Goal: Communication & Community: Participate in discussion

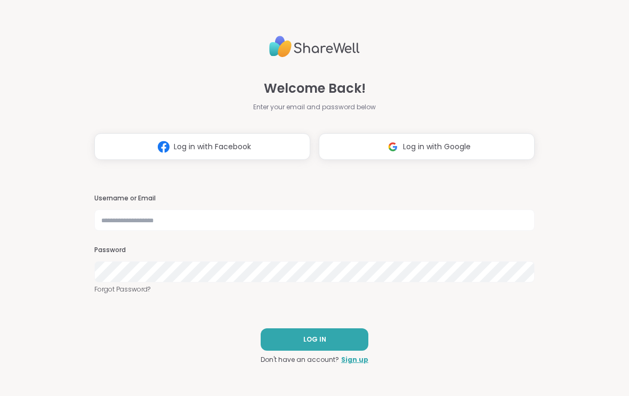
click at [442, 149] on span "Log in with Google" at bounding box center [437, 146] width 68 height 11
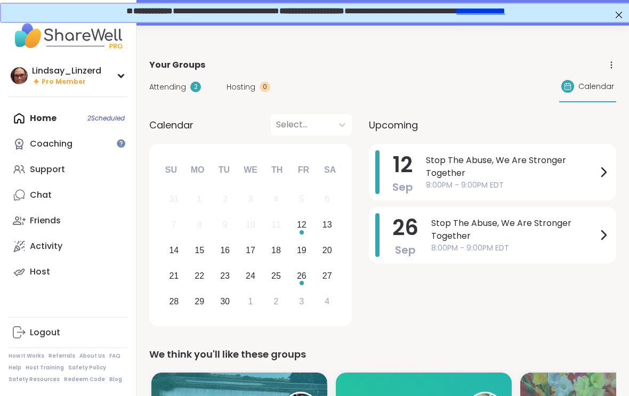
click at [185, 88] on div "Attending 2" at bounding box center [175, 87] width 52 height 11
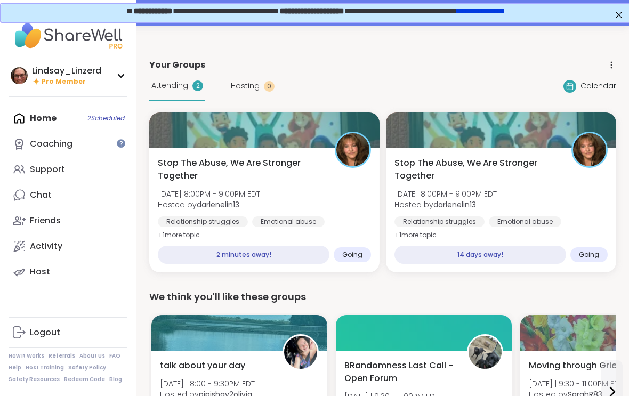
click at [329, 195] on div "Stop The Abuse, We Are Stronger Together Fri, Sep 12 | 8:00PM - 9:00PM EDT Host…" at bounding box center [264, 199] width 213 height 85
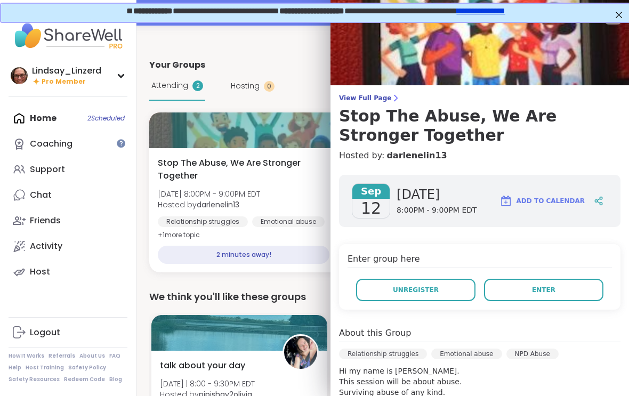
click at [413, 121] on h3 "Stop The Abuse, We Are Stronger Together" at bounding box center [479, 126] width 281 height 38
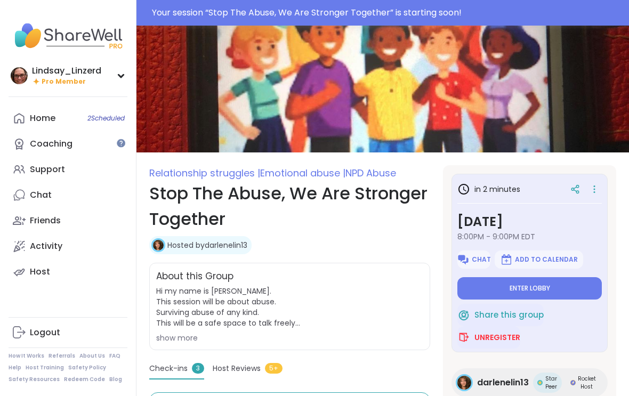
scroll to position [11, 0]
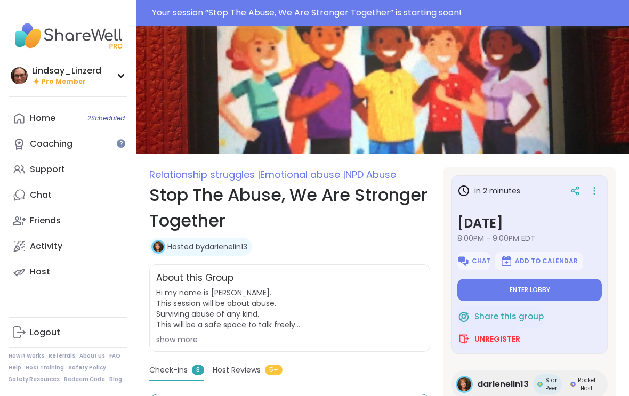
click at [565, 288] on button "Enter lobby" at bounding box center [529, 290] width 144 height 22
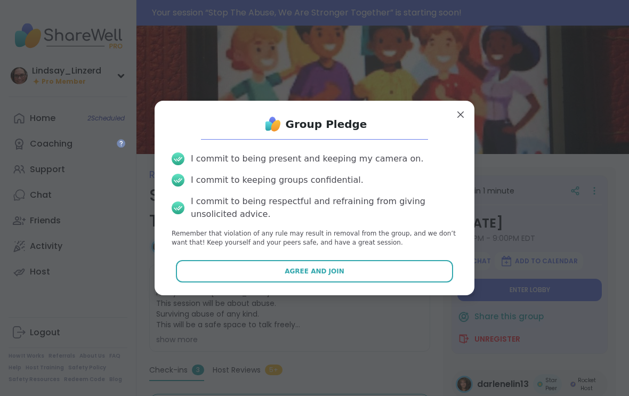
click at [415, 272] on button "Agree and Join" at bounding box center [315, 271] width 278 height 22
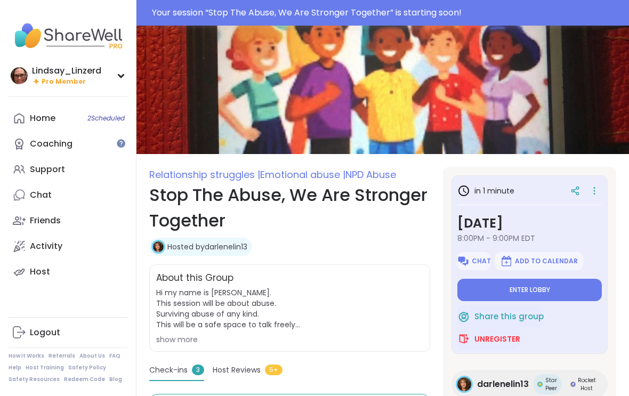
type textarea "*"
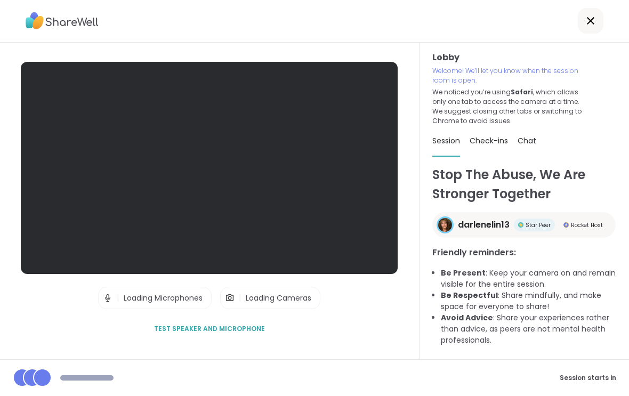
scroll to position [1, 0]
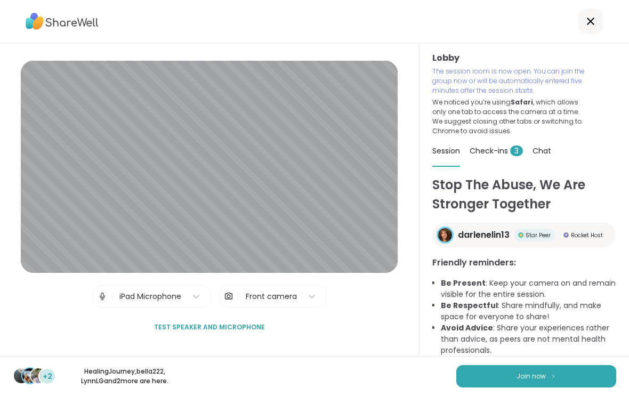
click at [530, 380] on span "Join now" at bounding box center [530, 377] width 29 height 10
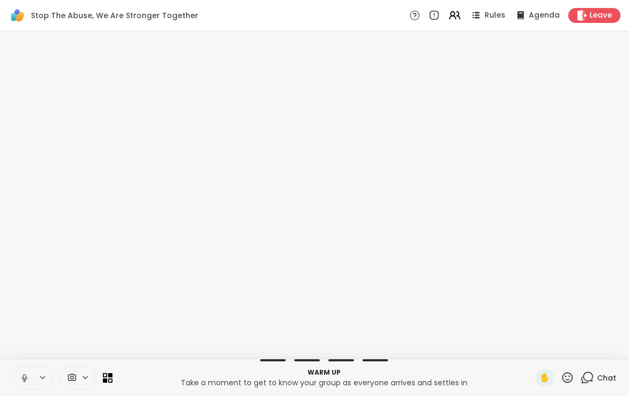
scroll to position [0, 0]
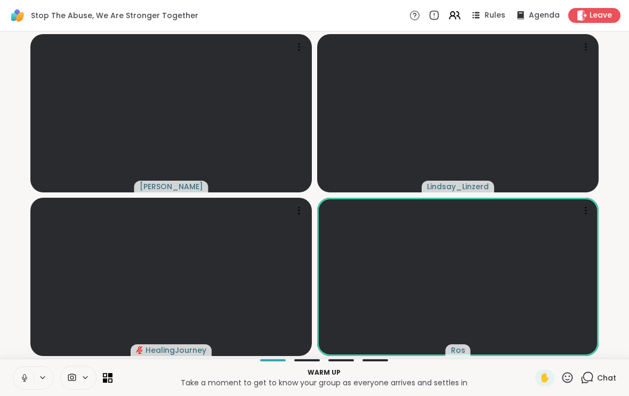
click at [19, 383] on button at bounding box center [23, 378] width 20 height 22
click at [17, 382] on button at bounding box center [23, 378] width 20 height 22
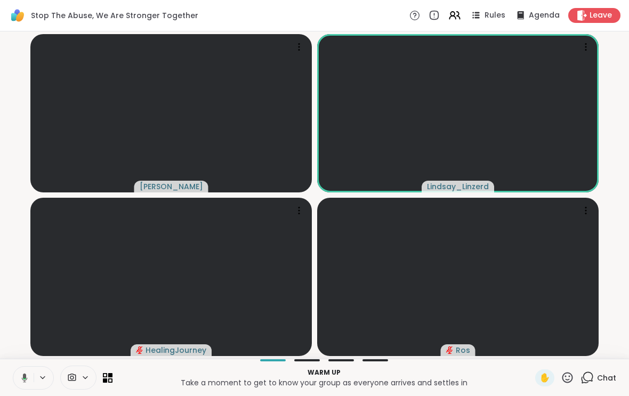
click at [19, 381] on icon at bounding box center [23, 378] width 10 height 10
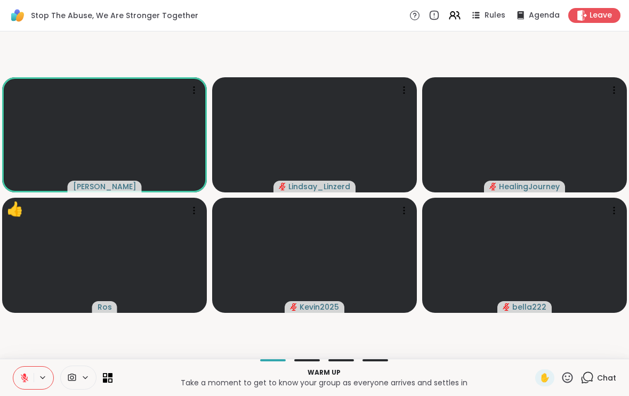
click at [21, 375] on icon at bounding box center [25, 378] width 10 height 10
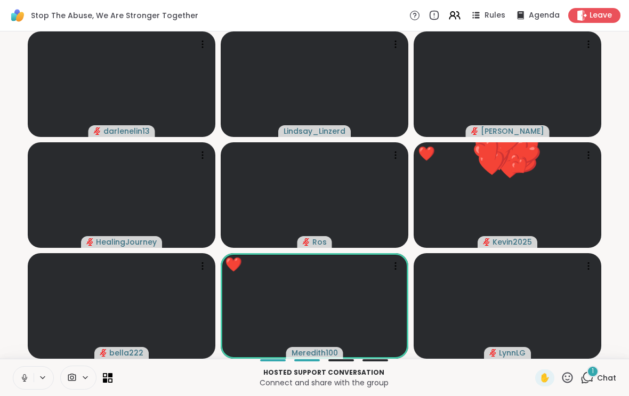
click at [566, 380] on icon at bounding box center [567, 377] width 13 height 13
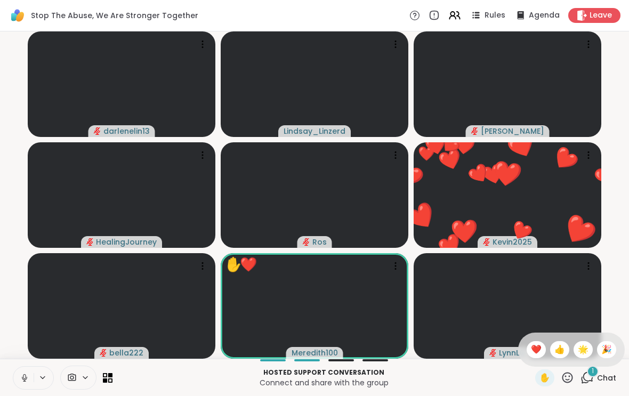
click at [528, 357] on div "❤️" at bounding box center [536, 349] width 19 height 17
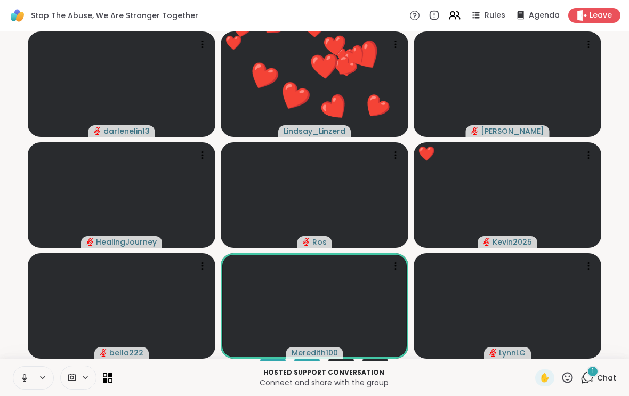
click at [596, 375] on div "1" at bounding box center [593, 372] width 12 height 12
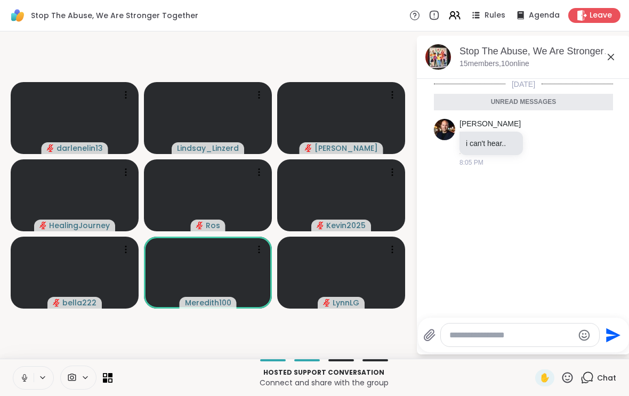
click at [599, 381] on span "Chat" at bounding box center [606, 378] width 19 height 11
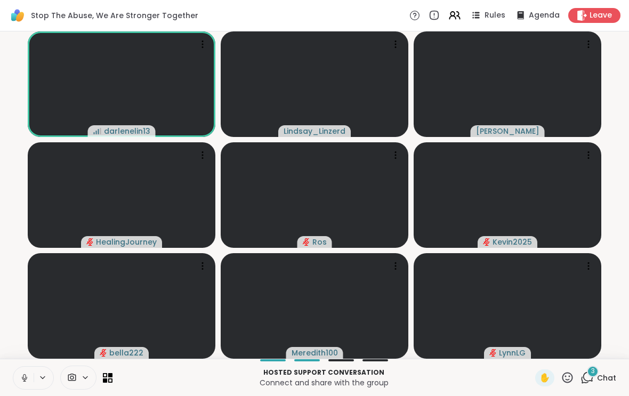
click at [22, 377] on icon at bounding box center [24, 377] width 5 height 3
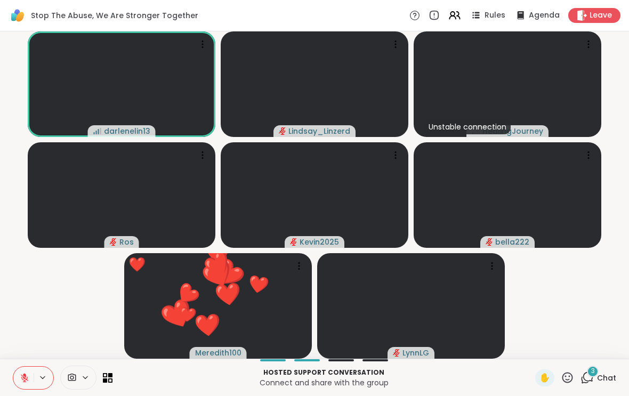
click at [25, 378] on icon at bounding box center [24, 377] width 7 height 7
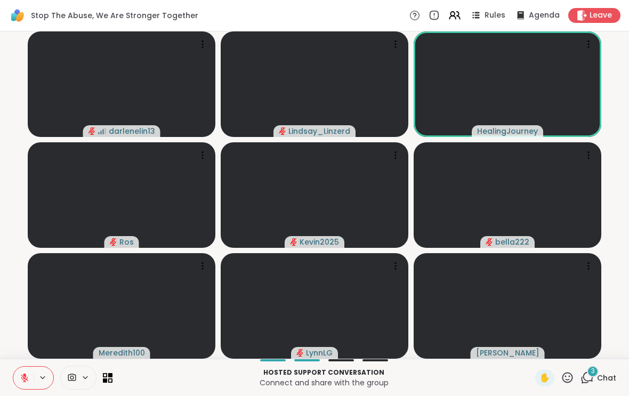
click at [568, 378] on icon at bounding box center [567, 377] width 13 height 13
click at [531, 348] on span "❤️" at bounding box center [536, 349] width 11 height 13
click at [593, 385] on div "3 Chat" at bounding box center [598, 377] width 36 height 17
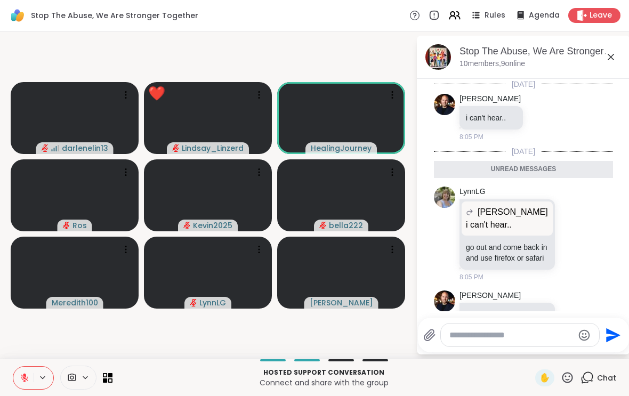
scroll to position [119, 0]
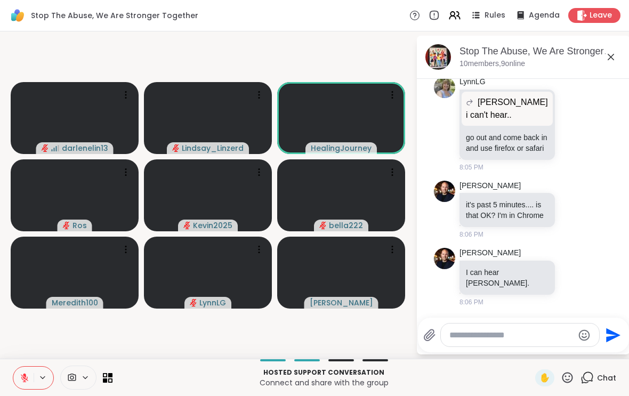
click at [613, 47] on div "Stop The Abuse, We Are Stronger Together, Sep 12" at bounding box center [540, 51] width 162 height 13
click at [613, 62] on icon at bounding box center [610, 57] width 13 height 13
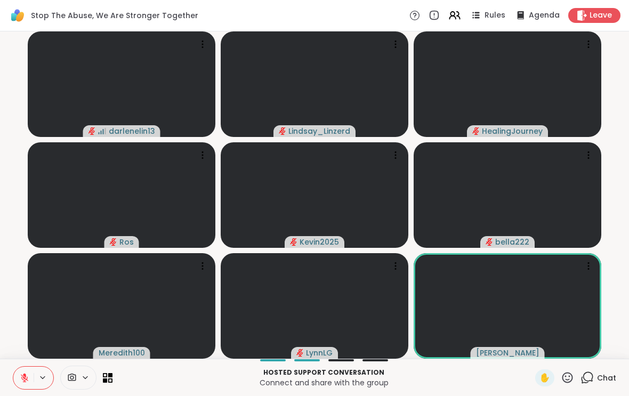
click at [566, 380] on icon at bounding box center [567, 377] width 13 height 13
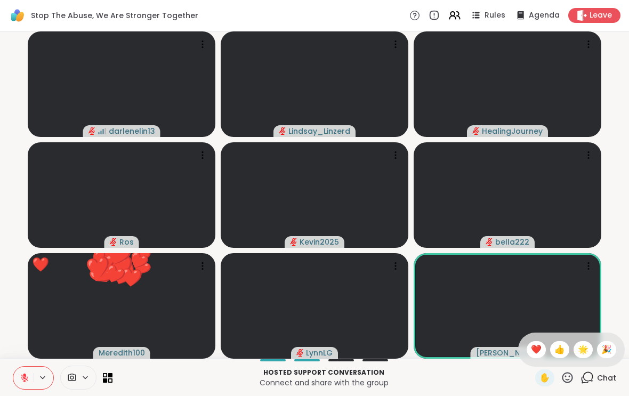
click at [539, 345] on span "❤️" at bounding box center [536, 349] width 11 height 13
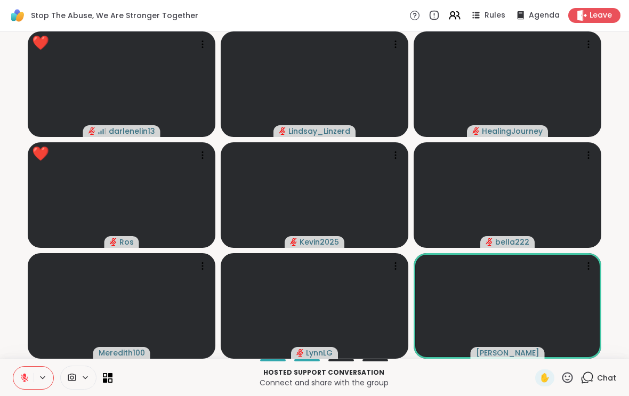
click at [568, 381] on icon at bounding box center [567, 377] width 13 height 13
click at [535, 350] on span "❤️" at bounding box center [536, 349] width 11 height 13
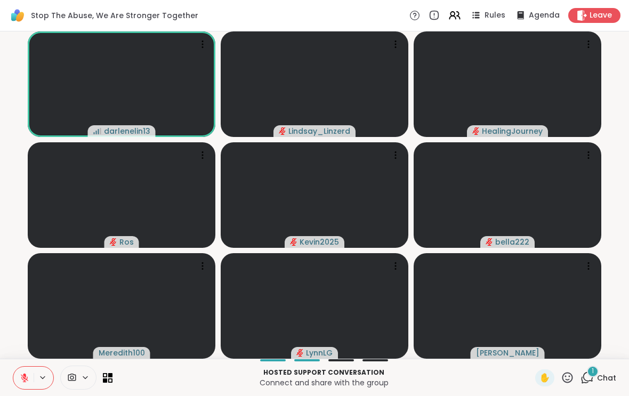
click at [598, 373] on div "1" at bounding box center [593, 372] width 12 height 12
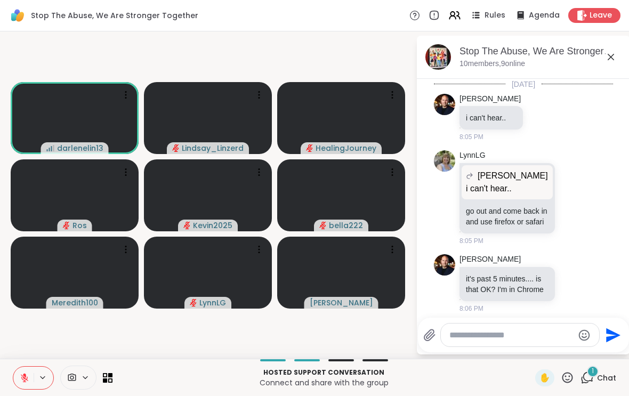
scroll to position [207, 0]
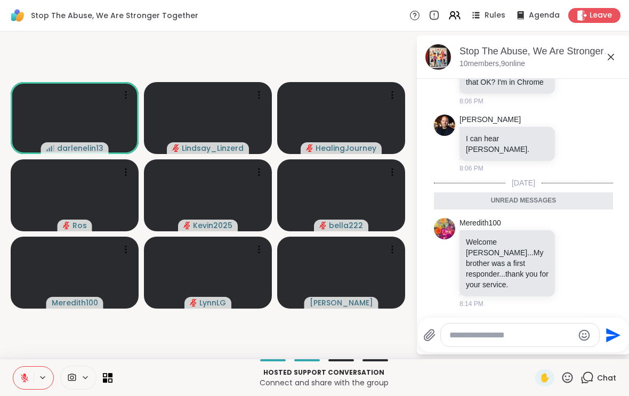
click at [600, 378] on span "Chat" at bounding box center [606, 378] width 19 height 11
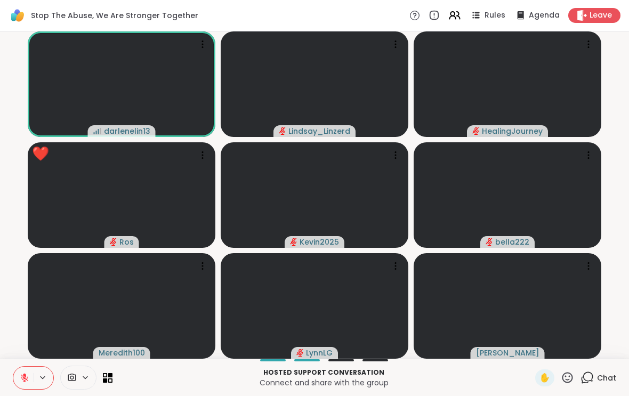
click at [574, 383] on icon at bounding box center [567, 377] width 13 height 13
click at [529, 342] on div "❤️" at bounding box center [536, 349] width 19 height 17
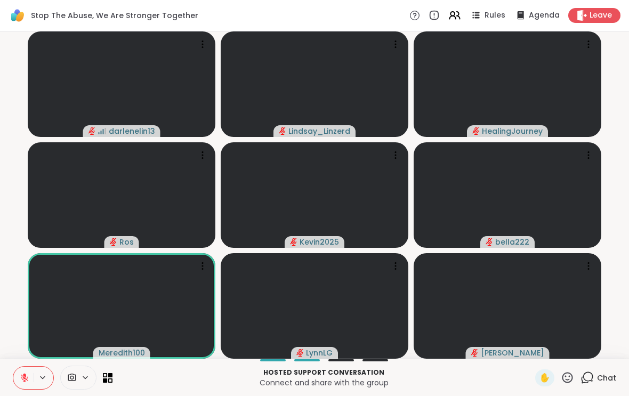
click at [28, 375] on icon at bounding box center [25, 378] width 10 height 10
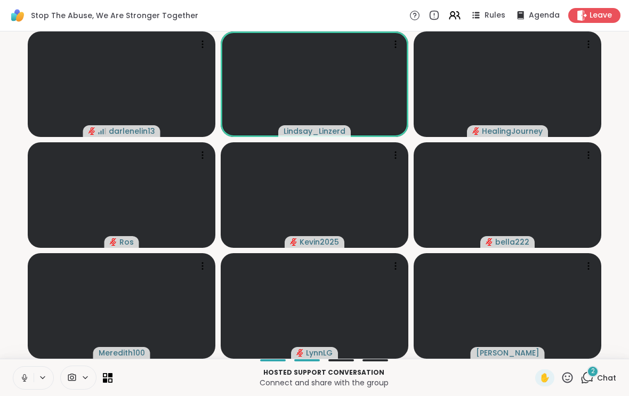
click at [26, 377] on icon at bounding box center [24, 376] width 3 height 5
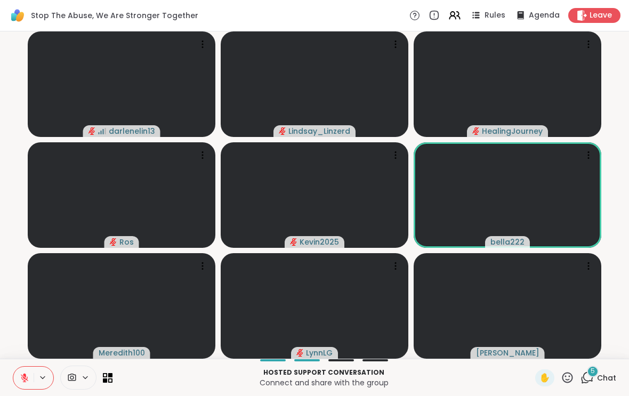
click at [596, 381] on div "5 Chat" at bounding box center [598, 377] width 36 height 17
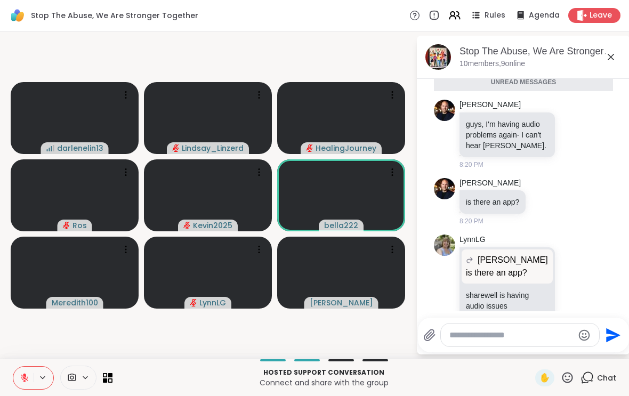
scroll to position [440, 0]
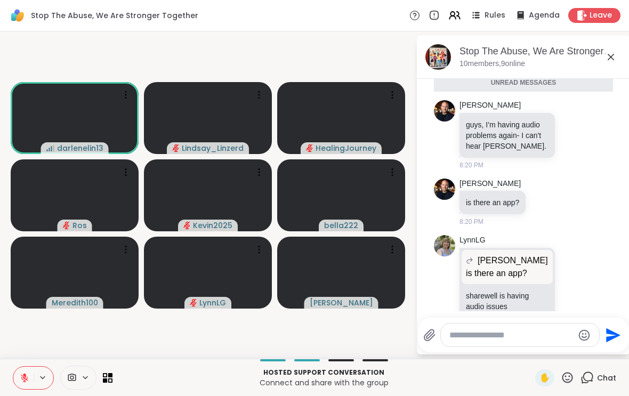
click at [496, 337] on textarea "Type your message" at bounding box center [511, 335] width 124 height 11
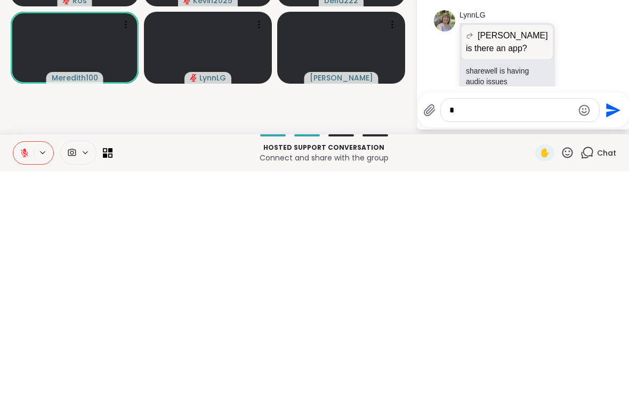
scroll to position [0, 0]
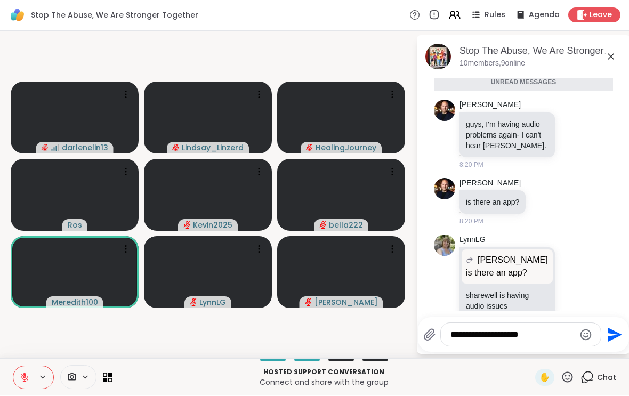
click at [563, 375] on icon at bounding box center [567, 377] width 13 height 13
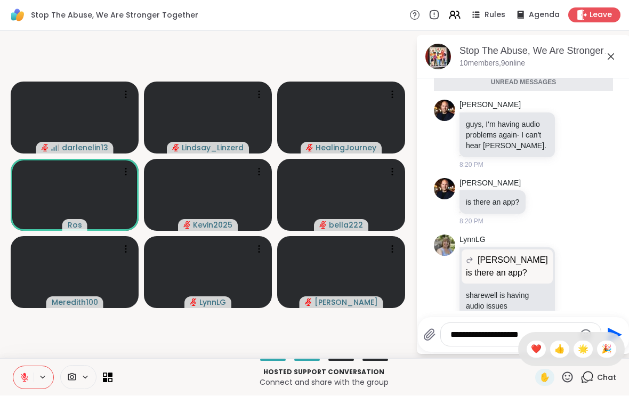
click at [585, 345] on span "🌟" at bounding box center [583, 349] width 11 height 13
click at [23, 373] on icon at bounding box center [25, 378] width 10 height 10
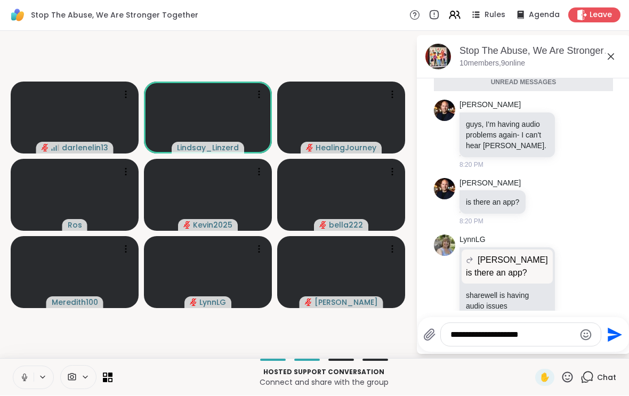
click at [19, 380] on button at bounding box center [23, 378] width 20 height 22
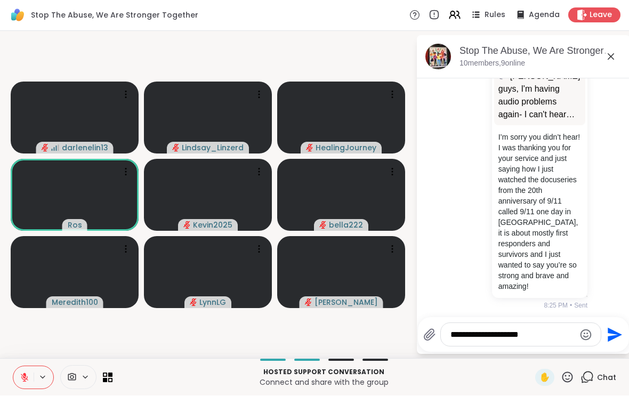
scroll to position [852, 0]
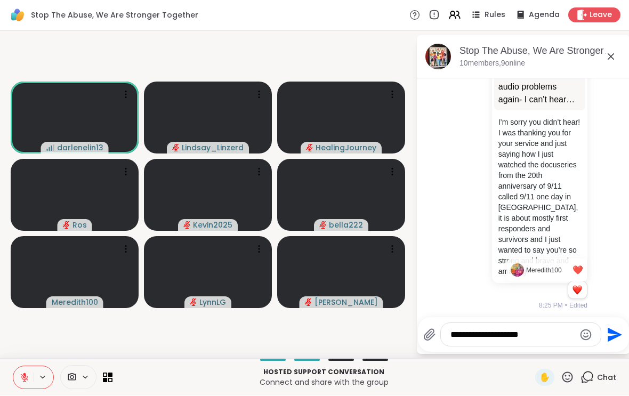
click at [508, 307] on div "You Jaime_H guys, I'm having audio problems again- I can't hear Lindsay. guys, …" at bounding box center [523, 173] width 179 height 283
click at [553, 335] on textarea "**********" at bounding box center [512, 335] width 124 height 11
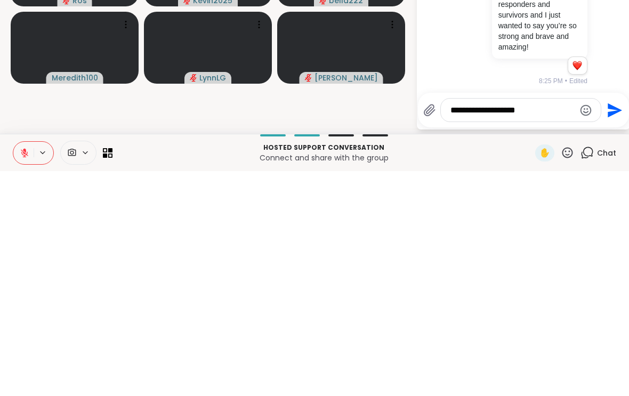
scroll to position [0, 0]
type textarea "*"
click at [371, 120] on video-player-container "darlenelin13 Lindsay_Linzerd HealingJourney Ros Kevin2025 bella222 Meredith100 …" at bounding box center [207, 195] width 403 height 319
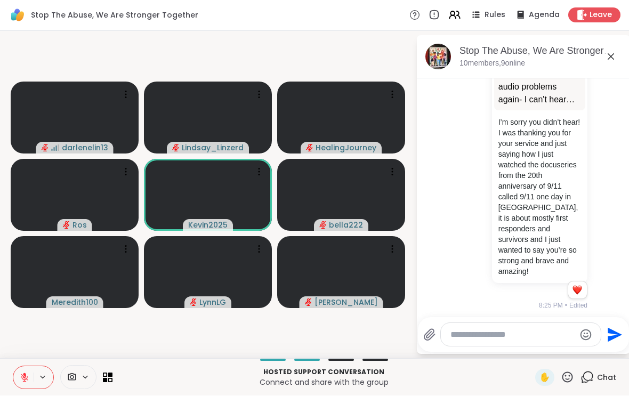
click at [592, 385] on div "Chat" at bounding box center [598, 377] width 36 height 17
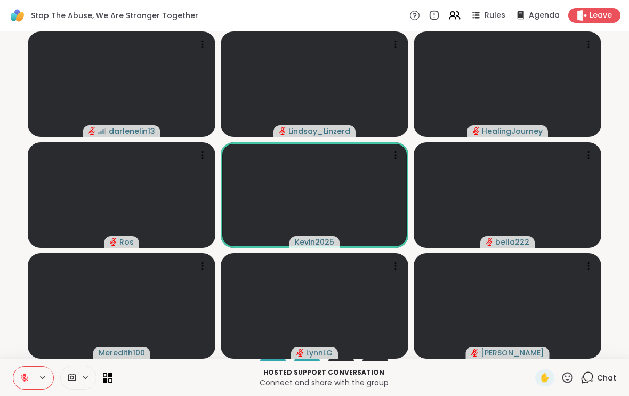
click at [563, 381] on icon at bounding box center [567, 377] width 13 height 13
click at [534, 352] on span "❤️" at bounding box center [536, 349] width 11 height 13
click at [570, 373] on icon at bounding box center [567, 377] width 11 height 11
click at [532, 344] on span "❤️" at bounding box center [536, 349] width 11 height 13
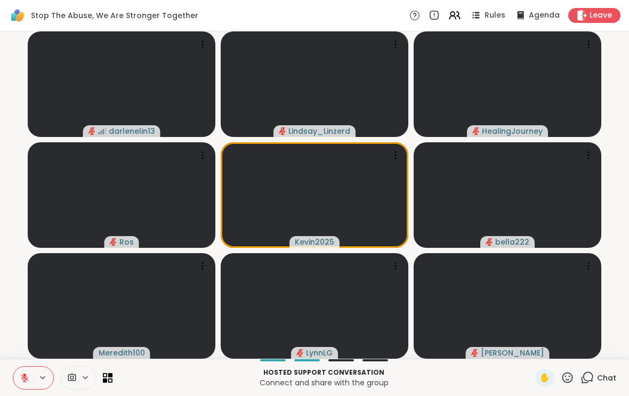
click at [564, 382] on icon at bounding box center [567, 377] width 13 height 13
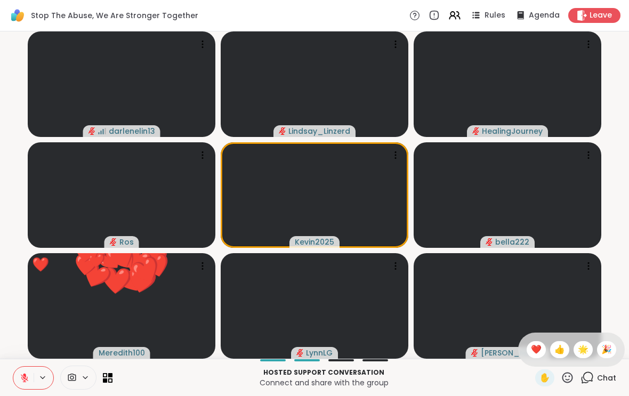
click at [528, 351] on div "❤️" at bounding box center [536, 349] width 19 height 17
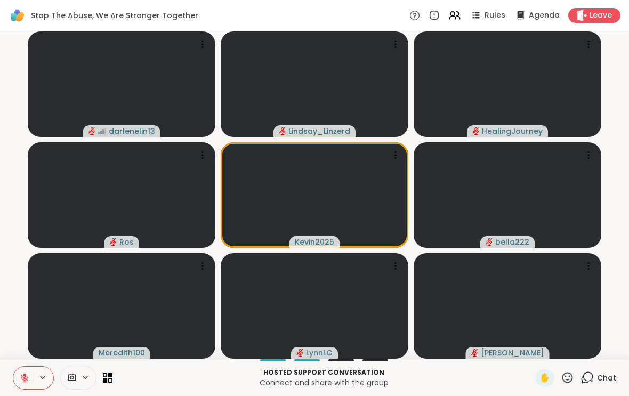
click at [568, 378] on icon at bounding box center [567, 377] width 13 height 13
click at [527, 356] on div "❤️" at bounding box center [536, 349] width 19 height 17
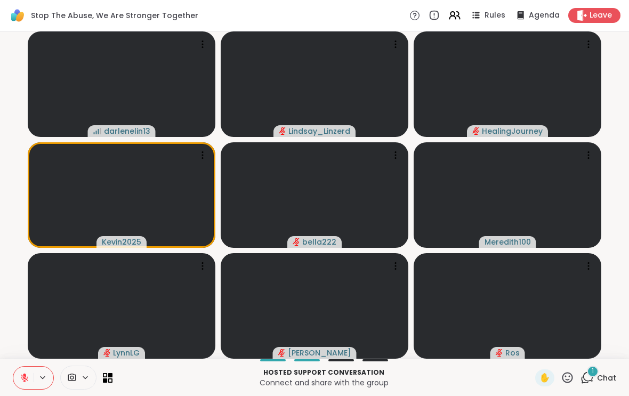
click at [568, 377] on icon at bounding box center [567, 377] width 13 height 13
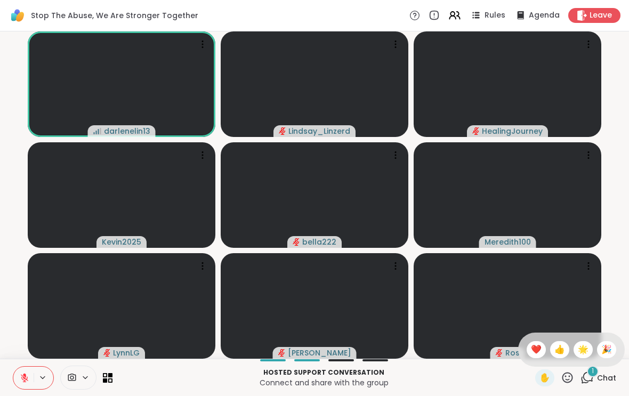
click at [531, 350] on span "❤️" at bounding box center [536, 349] width 11 height 13
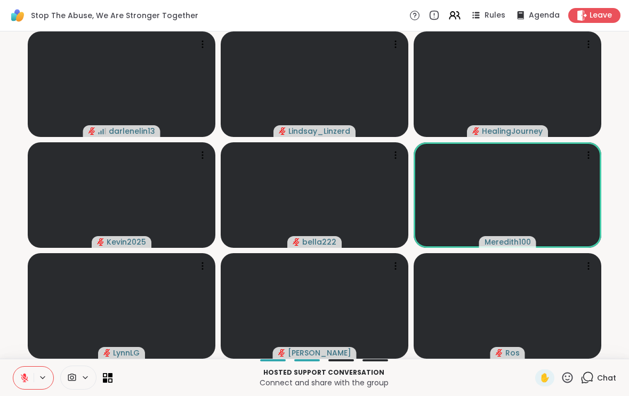
click at [570, 372] on icon at bounding box center [567, 377] width 13 height 13
click at [532, 344] on span "❤️" at bounding box center [536, 349] width 11 height 13
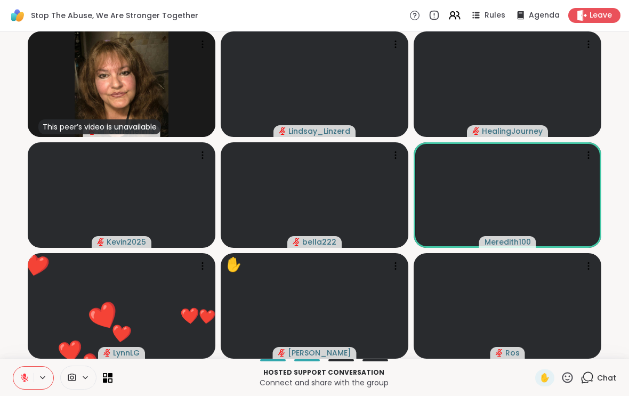
click at [567, 380] on icon at bounding box center [567, 377] width 11 height 11
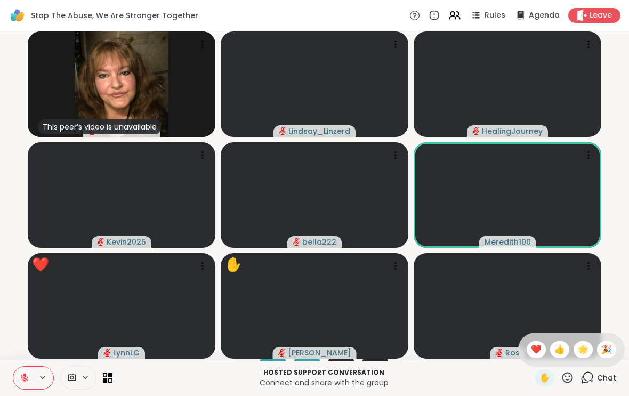
click at [531, 349] on span "❤️" at bounding box center [536, 349] width 11 height 13
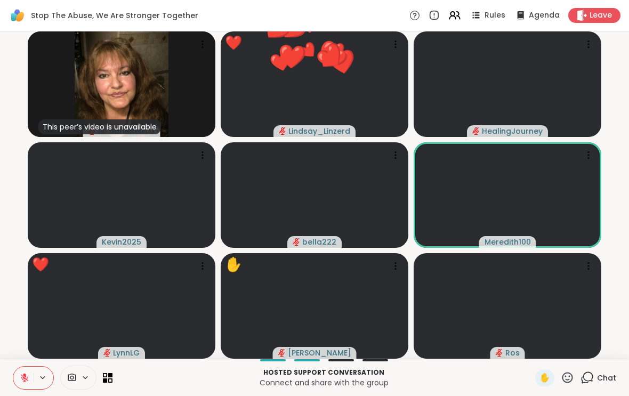
click at [473, 380] on p "Connect and share with the group" at bounding box center [324, 382] width 410 height 11
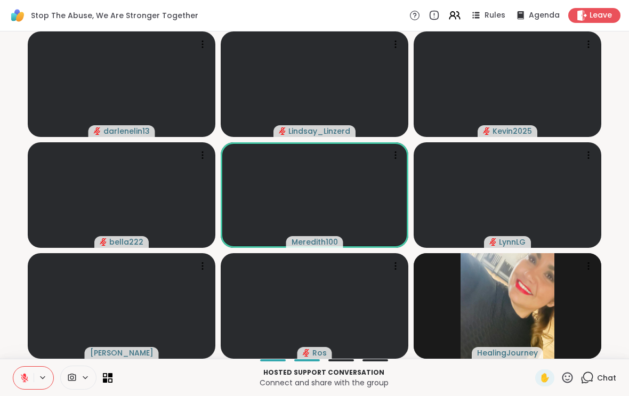
click at [563, 378] on icon at bounding box center [567, 377] width 11 height 11
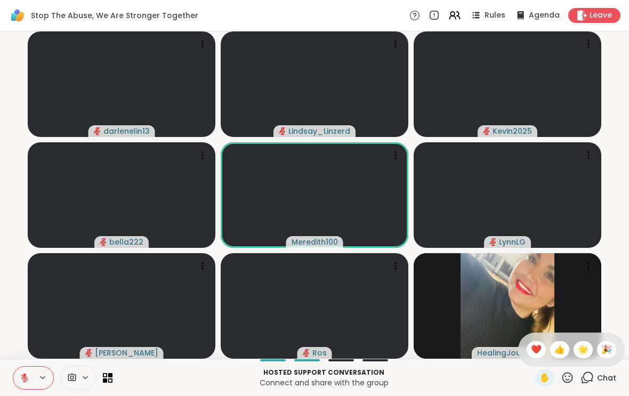
click at [531, 344] on span "❤️" at bounding box center [536, 349] width 11 height 13
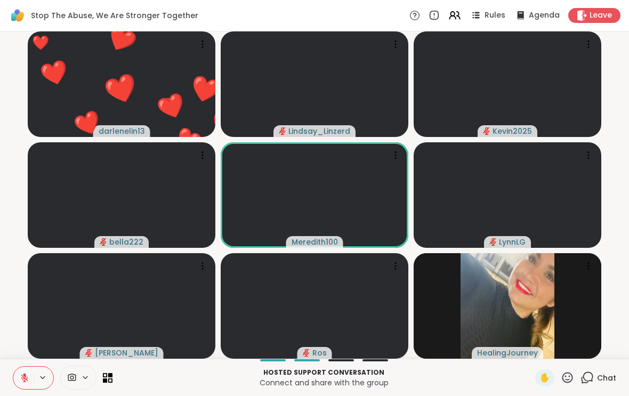
click at [562, 377] on icon at bounding box center [567, 377] width 13 height 13
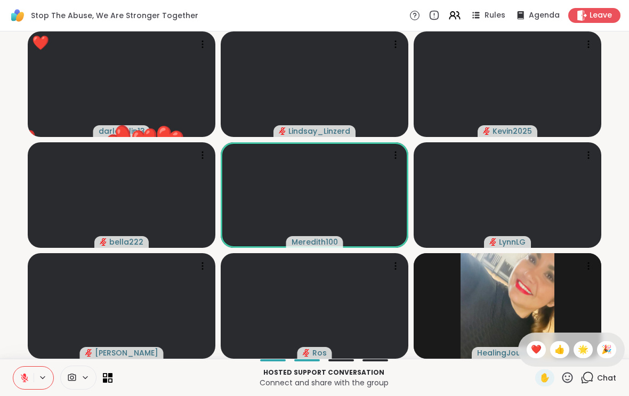
click at [534, 349] on span "❤️" at bounding box center [536, 349] width 11 height 13
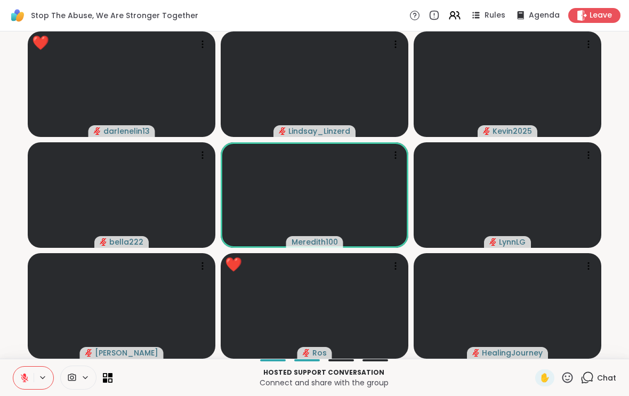
click at [591, 379] on icon at bounding box center [586, 377] width 13 height 13
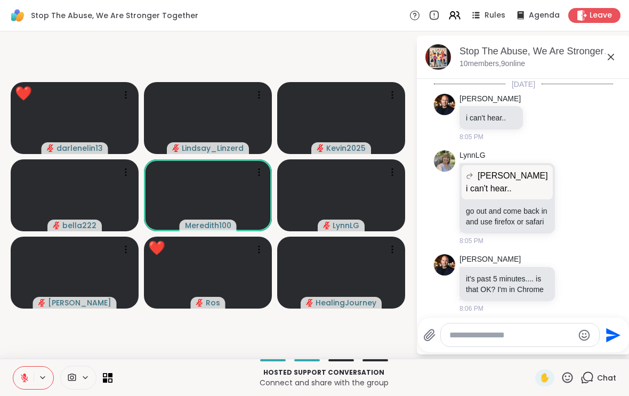
scroll to position [934, 0]
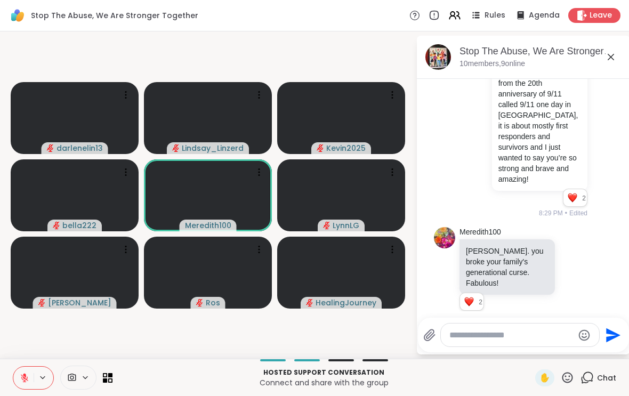
click at [564, 377] on icon at bounding box center [567, 377] width 13 height 13
click at [534, 356] on div "❤️" at bounding box center [536, 349] width 19 height 17
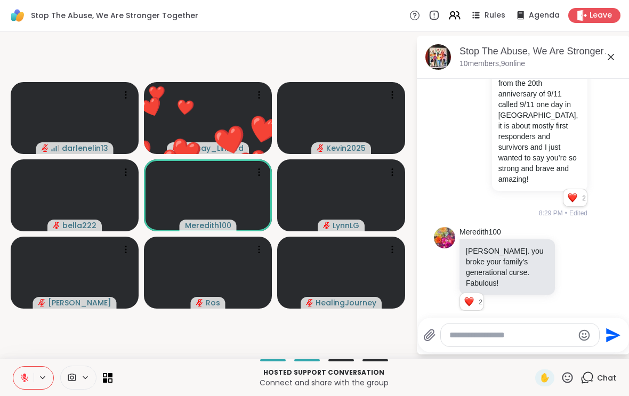
click at [594, 385] on div "Chat" at bounding box center [598, 377] width 36 height 17
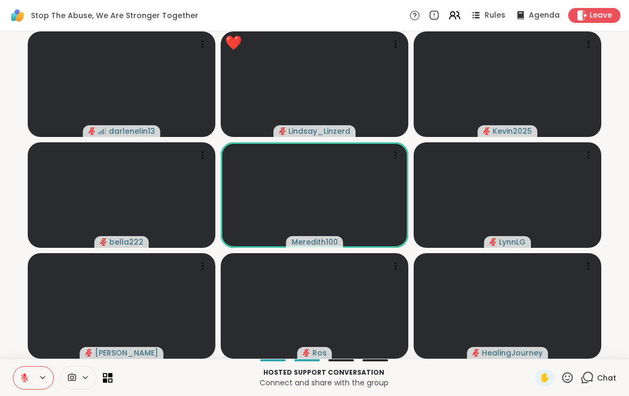
click at [594, 385] on div "Chat" at bounding box center [598, 377] width 36 height 17
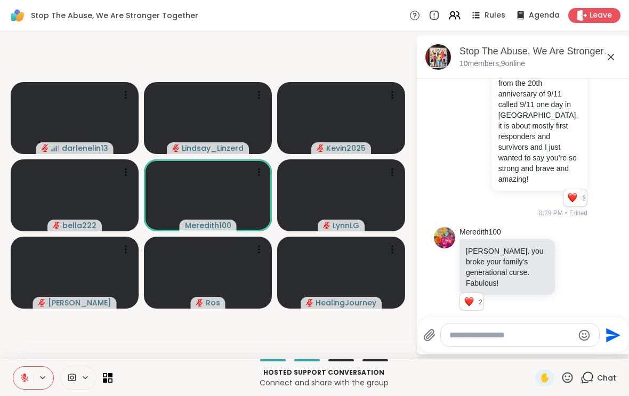
click at [604, 385] on div "Chat" at bounding box center [598, 377] width 36 height 17
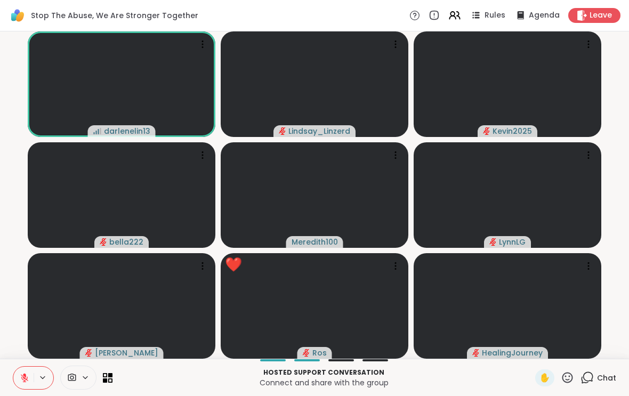
click at [569, 380] on icon at bounding box center [567, 377] width 11 height 11
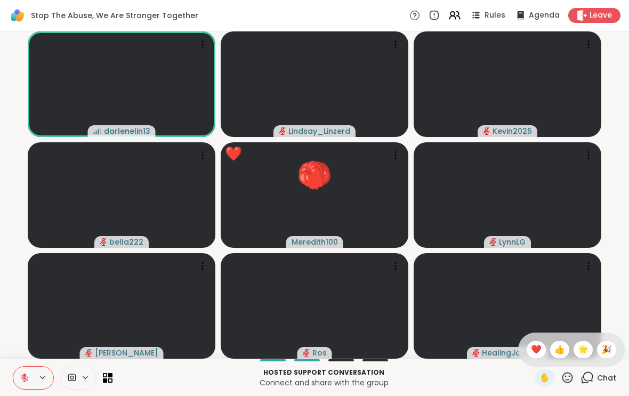
click at [531, 342] on div "❤️" at bounding box center [536, 349] width 19 height 17
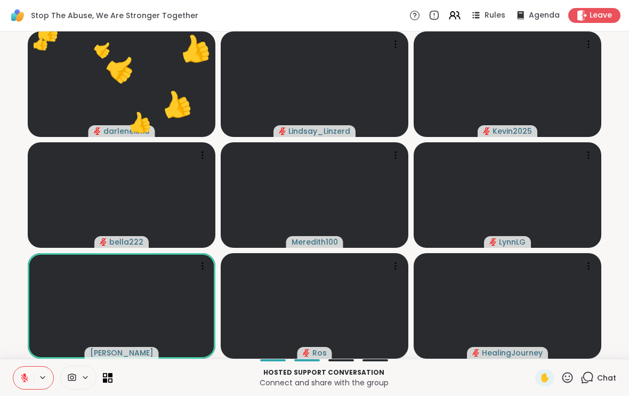
click at [570, 378] on icon at bounding box center [567, 377] width 13 height 13
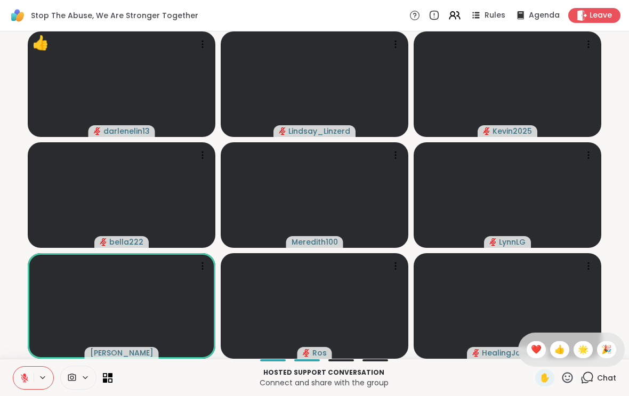
click at [531, 353] on span "❤️" at bounding box center [536, 349] width 11 height 13
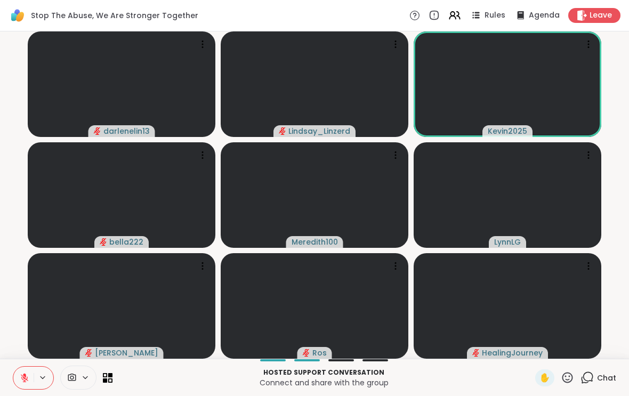
click at [569, 379] on icon at bounding box center [567, 377] width 13 height 13
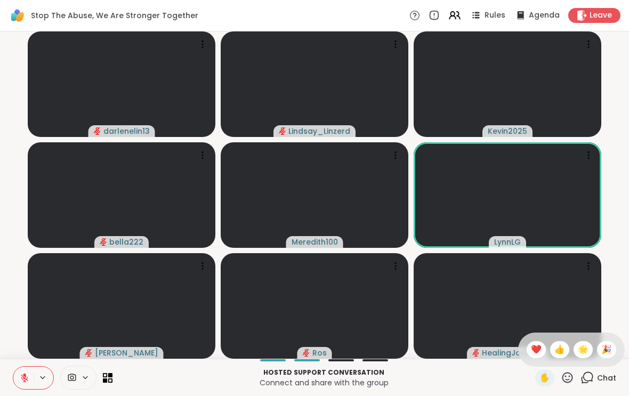
click at [535, 348] on span "❤️" at bounding box center [536, 349] width 11 height 13
click at [542, 374] on span "✋" at bounding box center [544, 378] width 11 height 13
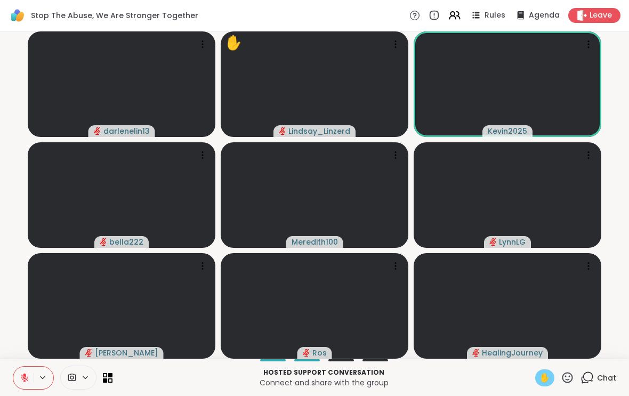
click at [539, 380] on span "✋" at bounding box center [544, 378] width 11 height 13
click at [544, 381] on span "✋" at bounding box center [544, 378] width 11 height 13
click at [484, 383] on p "Connect and share with the group" at bounding box center [324, 382] width 410 height 11
click at [545, 375] on span "✋" at bounding box center [544, 378] width 11 height 13
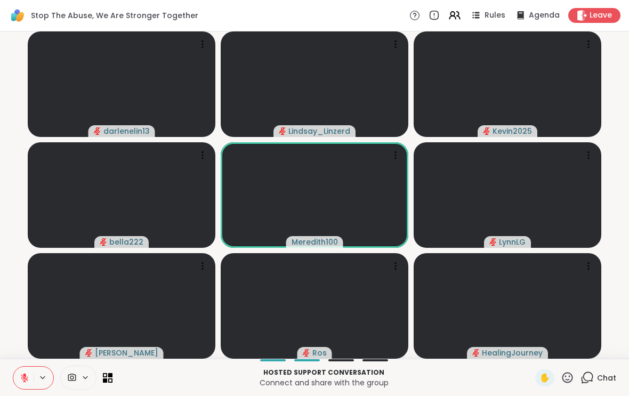
click at [25, 376] on icon at bounding box center [24, 375] width 3 height 4
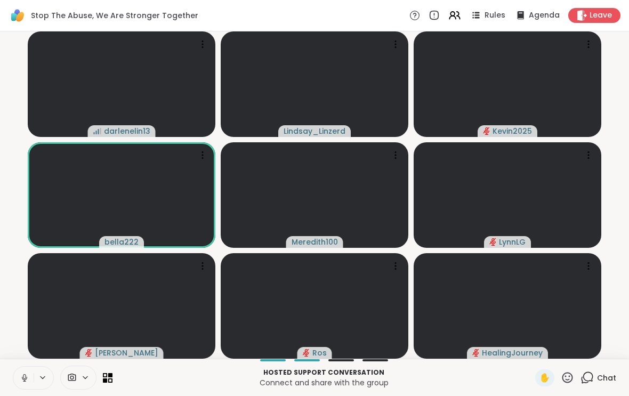
click at [18, 375] on button at bounding box center [23, 378] width 20 height 22
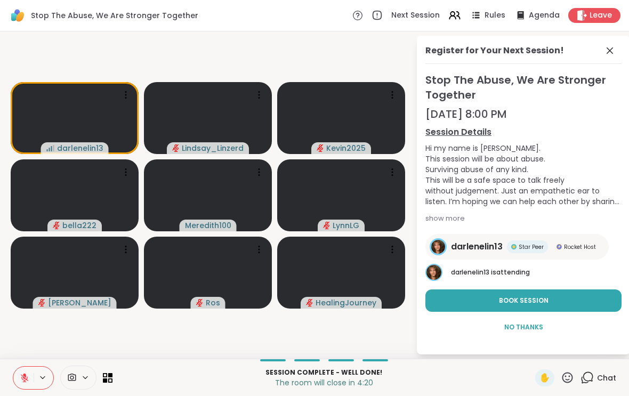
click at [513, 324] on span "No Thanks" at bounding box center [523, 327] width 39 height 10
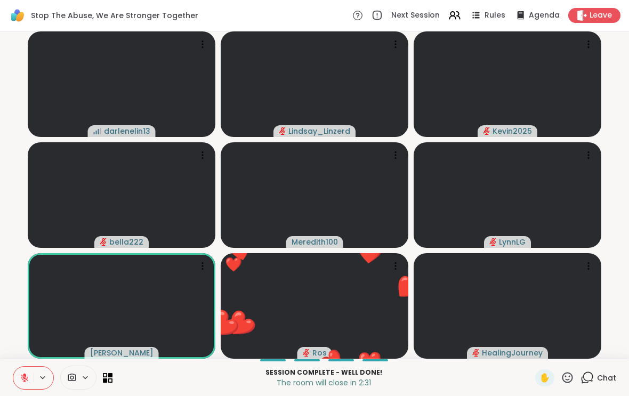
click at [566, 380] on icon at bounding box center [567, 377] width 11 height 11
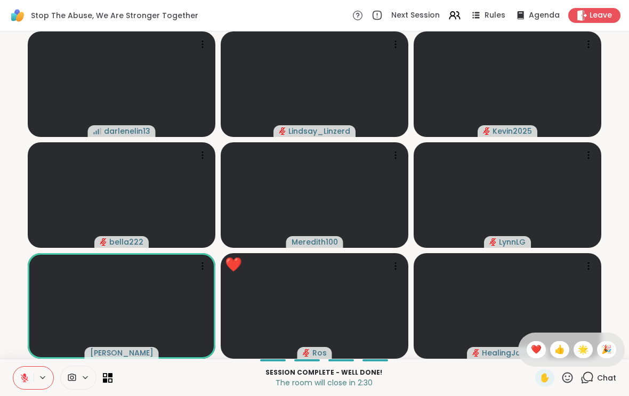
click at [531, 349] on span "❤️" at bounding box center [536, 349] width 11 height 13
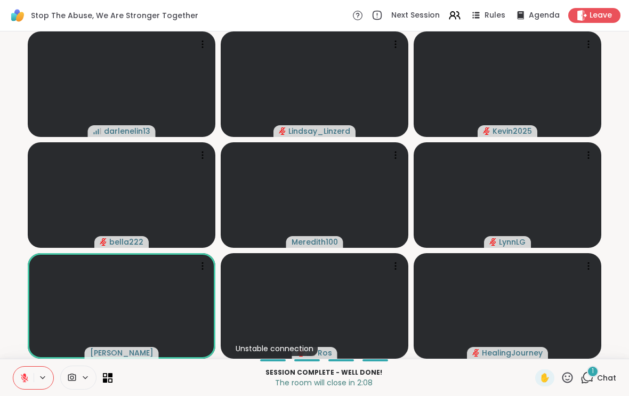
click at [564, 381] on icon at bounding box center [567, 377] width 11 height 11
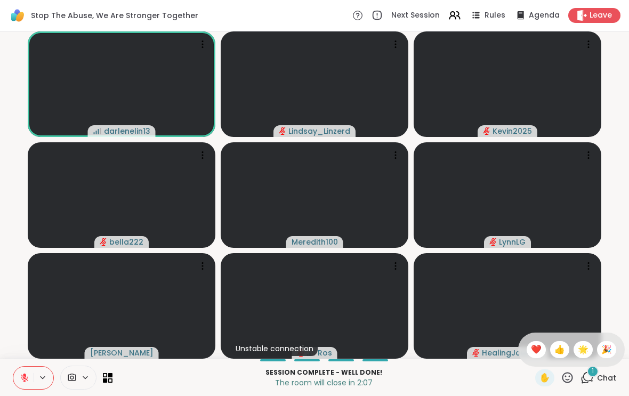
click at [531, 350] on span "❤️" at bounding box center [536, 349] width 11 height 13
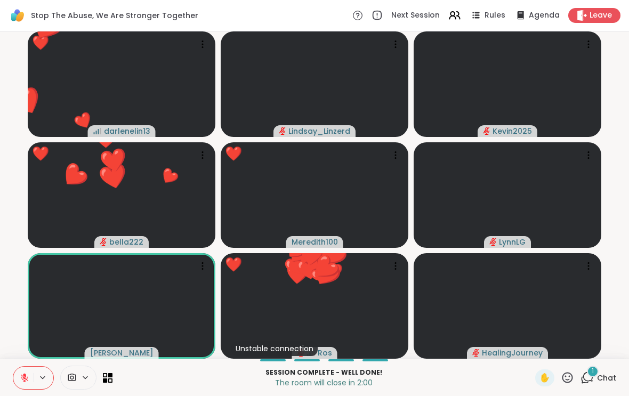
click at [554, 375] on div "✋" at bounding box center [544, 377] width 19 height 17
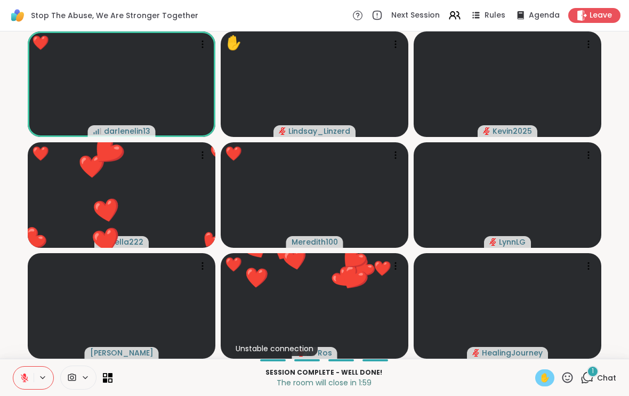
click at [543, 375] on span "✋" at bounding box center [544, 378] width 11 height 13
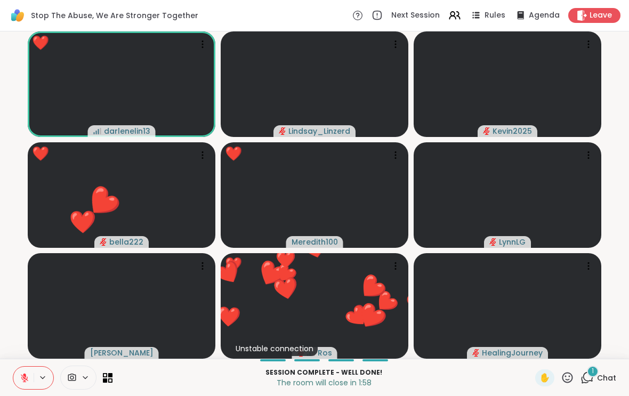
click at [563, 378] on icon at bounding box center [567, 377] width 11 height 11
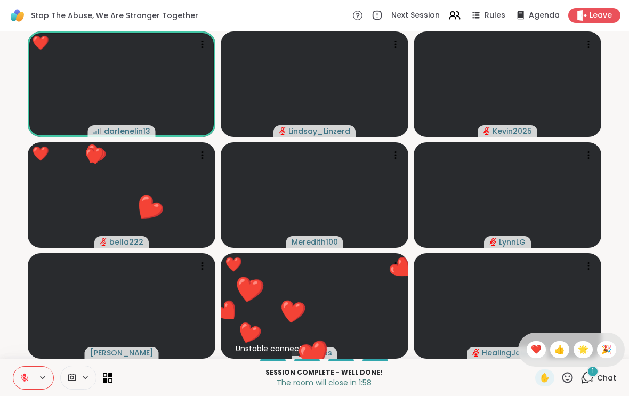
click at [533, 354] on span "❤️" at bounding box center [536, 349] width 11 height 13
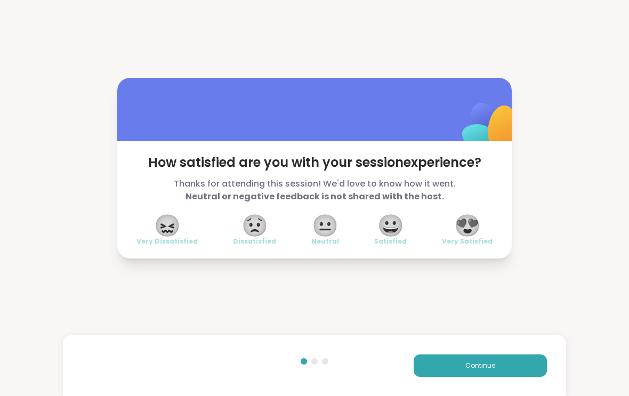
click at [467, 232] on span "😍" at bounding box center [467, 225] width 27 height 19
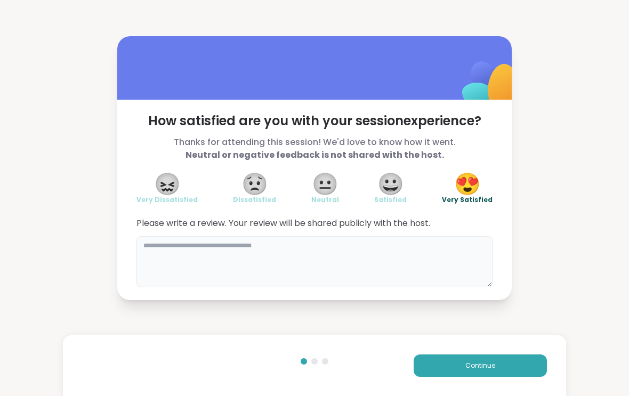
click at [161, 268] on textarea at bounding box center [314, 261] width 356 height 51
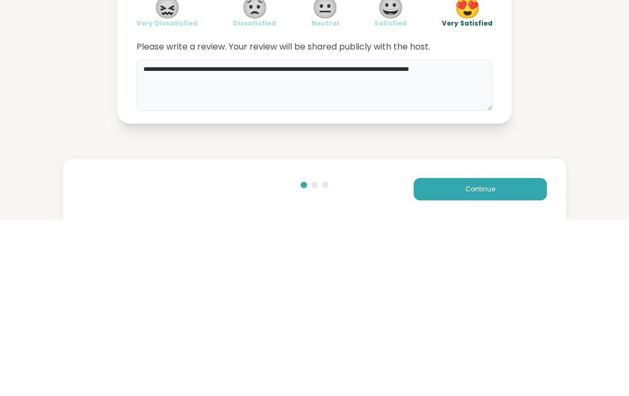
type textarea "**********"
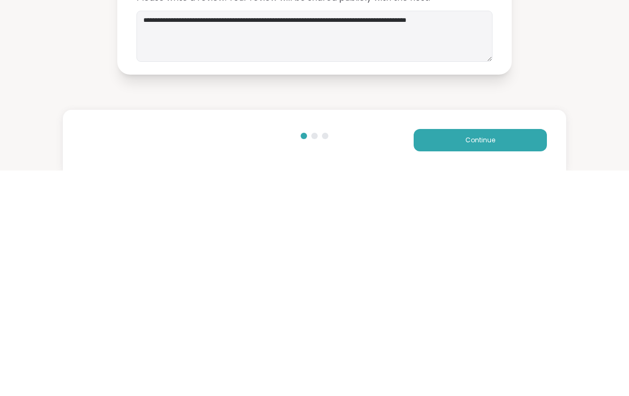
click at [504, 354] on button "Continue" at bounding box center [480, 365] width 133 height 22
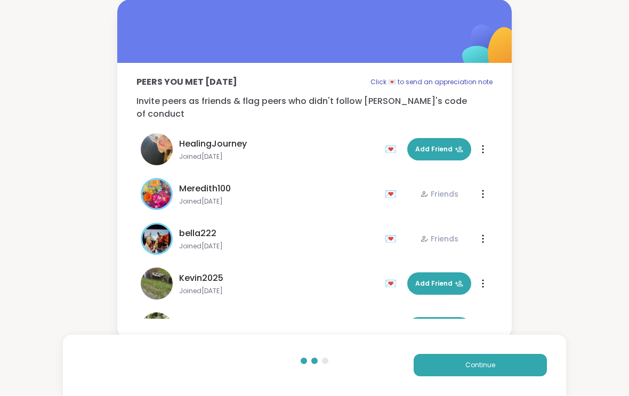
click at [440, 279] on span "Add Friend" at bounding box center [439, 284] width 48 height 10
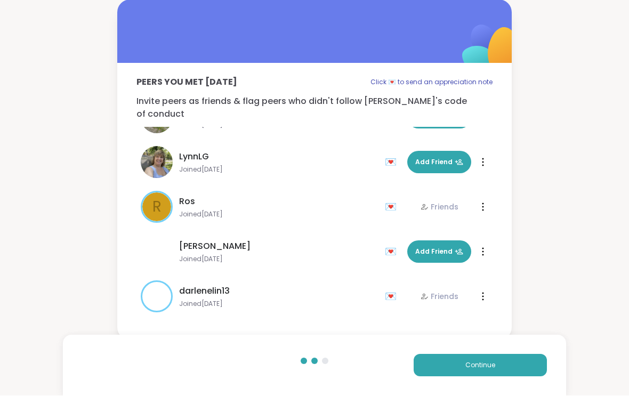
scroll to position [166, 0]
click at [435, 158] on span "Add Friend" at bounding box center [439, 163] width 48 height 10
click at [436, 249] on button "Add Friend" at bounding box center [439, 252] width 64 height 22
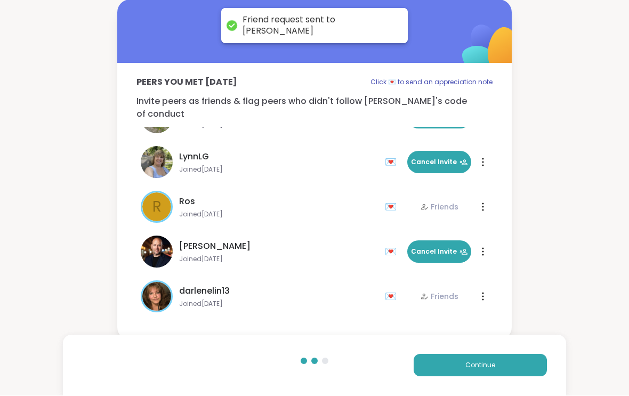
click at [160, 249] on img at bounding box center [157, 252] width 32 height 32
click at [200, 241] on span "[PERSON_NAME]" at bounding box center [214, 246] width 71 height 13
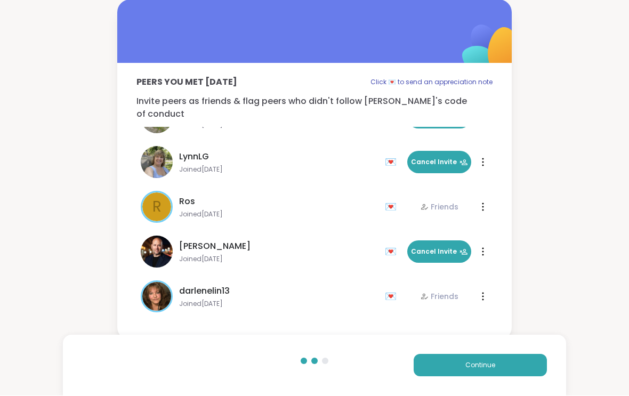
click at [202, 255] on span "Joined Sep 2025" at bounding box center [278, 259] width 199 height 9
click at [481, 245] on div at bounding box center [483, 252] width 11 height 17
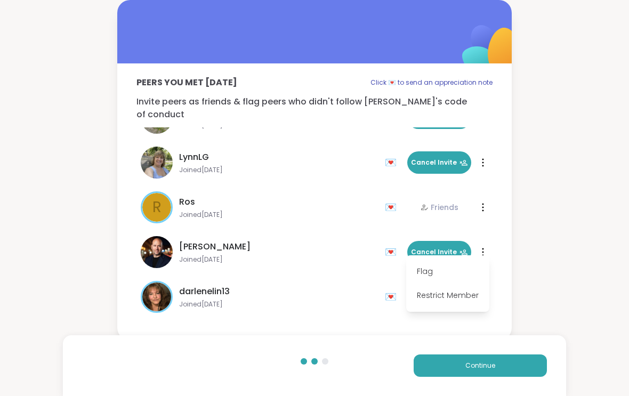
click at [269, 255] on div "Jaime_H Joined Sep 2025 💌 Add Friend" at bounding box center [260, 252] width 238 height 32
click at [455, 373] on button "Continue" at bounding box center [480, 365] width 133 height 22
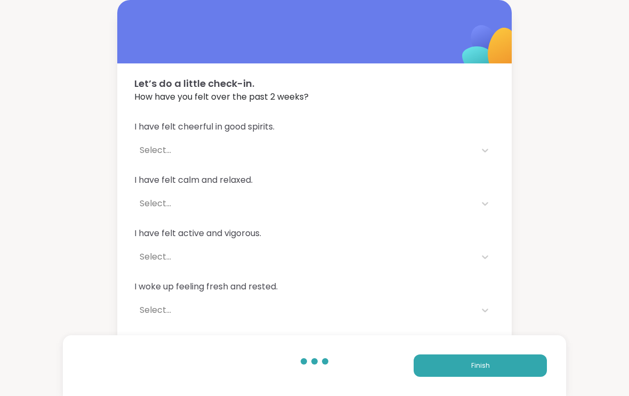
click at [478, 374] on button "Finish" at bounding box center [480, 365] width 133 height 22
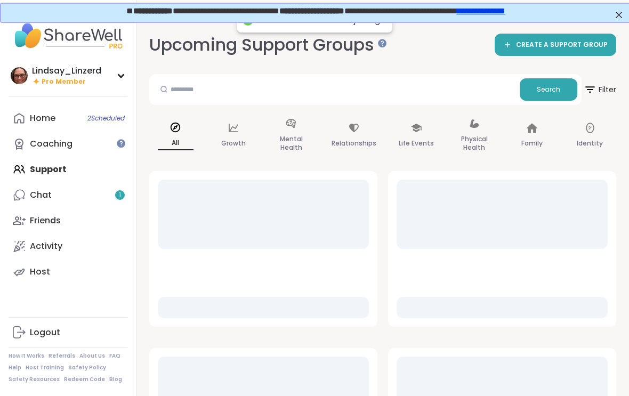
click at [50, 205] on link "Chat 1" at bounding box center [68, 195] width 119 height 26
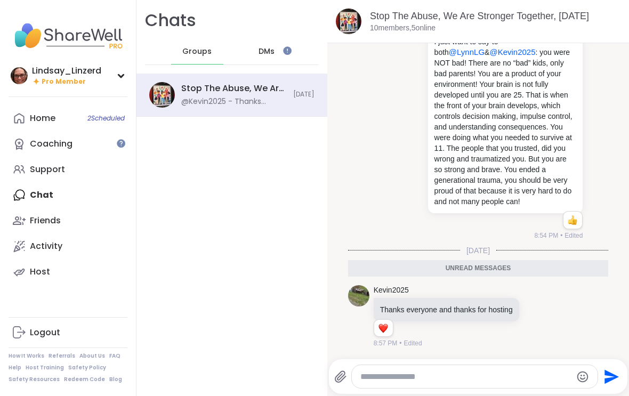
click at [271, 60] on div "DMs" at bounding box center [267, 52] width 52 height 26
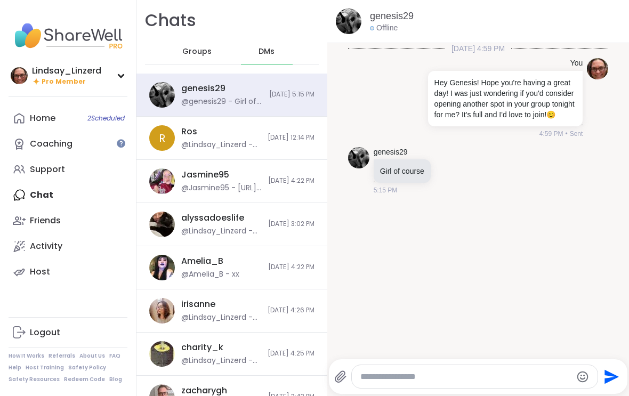
click at [52, 226] on div "Friends" at bounding box center [45, 221] width 31 height 12
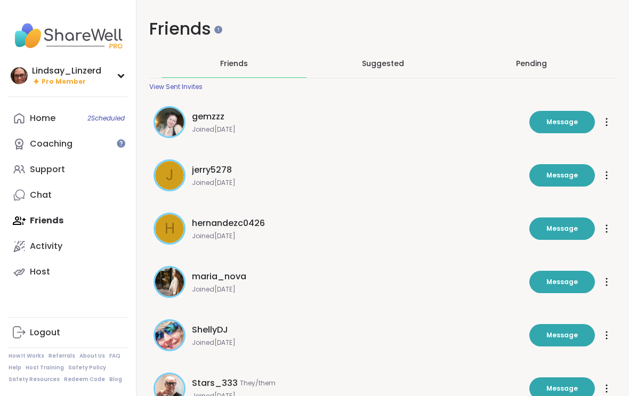
click at [532, 75] on div "Pending" at bounding box center [531, 64] width 144 height 28
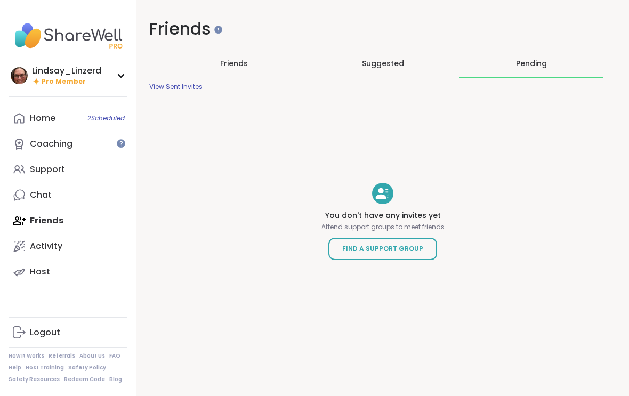
click at [232, 67] on span "Friends" at bounding box center [234, 63] width 28 height 11
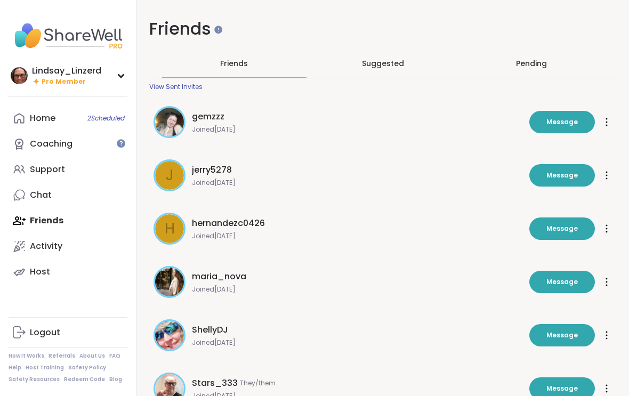
click at [180, 90] on div "View Sent Invites" at bounding box center [175, 87] width 53 height 9
click at [61, 202] on link "Chat" at bounding box center [68, 195] width 119 height 26
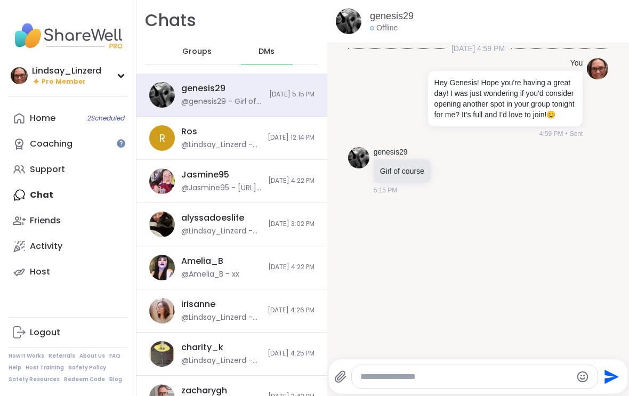
click at [190, 58] on div "Groups" at bounding box center [197, 52] width 52 height 26
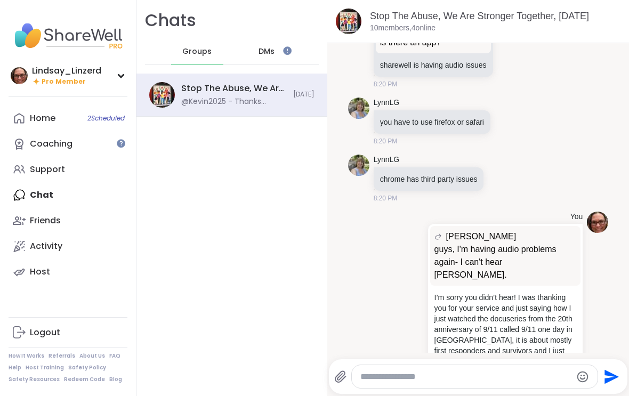
scroll to position [547, 0]
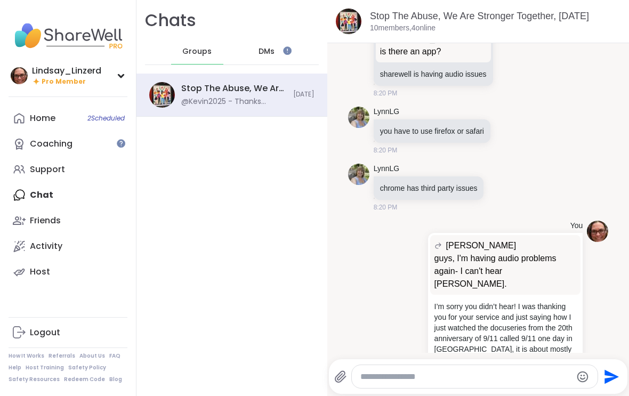
click at [472, 239] on span "[PERSON_NAME]" at bounding box center [481, 245] width 70 height 13
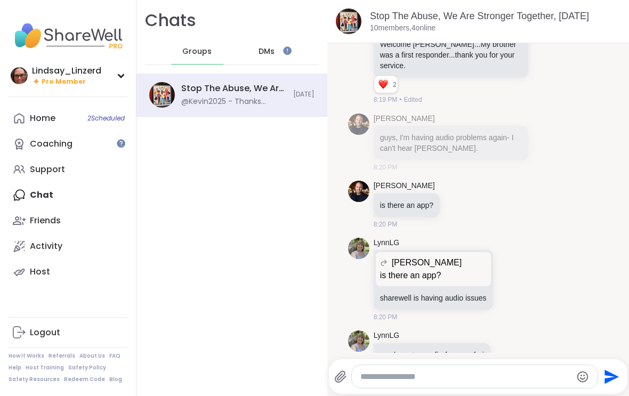
scroll to position [0, 0]
click at [338, 286] on li "LynnLG Jaime_H is there an app? is there an app? sharewell is having audio issu…" at bounding box center [477, 279] width 281 height 93
click at [42, 225] on div "Friends" at bounding box center [45, 221] width 31 height 12
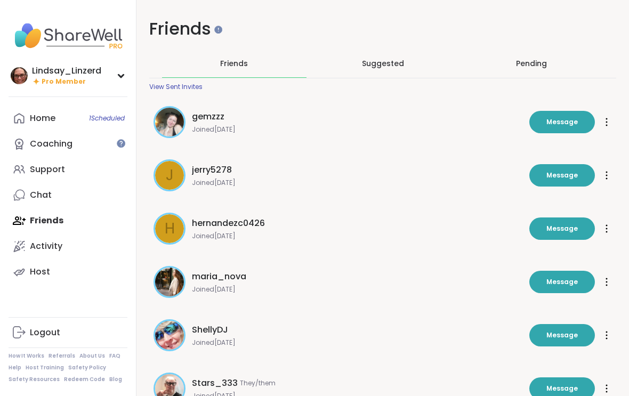
click at [541, 68] on div "Pending" at bounding box center [531, 63] width 31 height 11
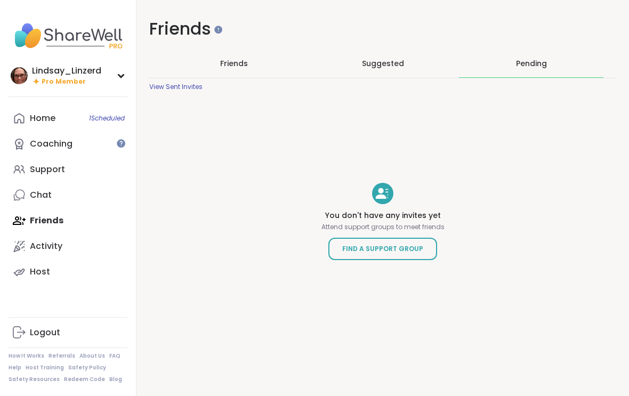
click at [392, 63] on span "Suggested" at bounding box center [383, 63] width 42 height 11
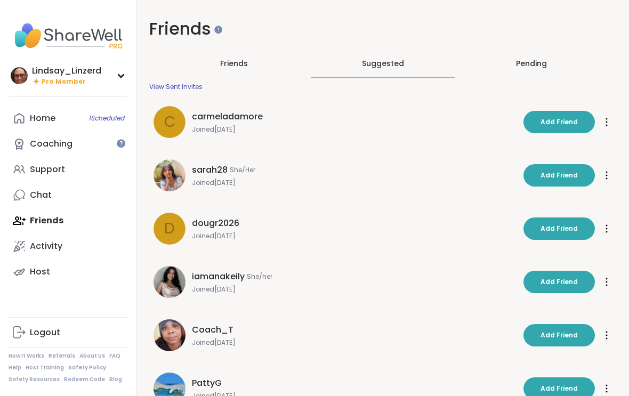
click at [177, 90] on div "View Sent Invites" at bounding box center [175, 87] width 53 height 9
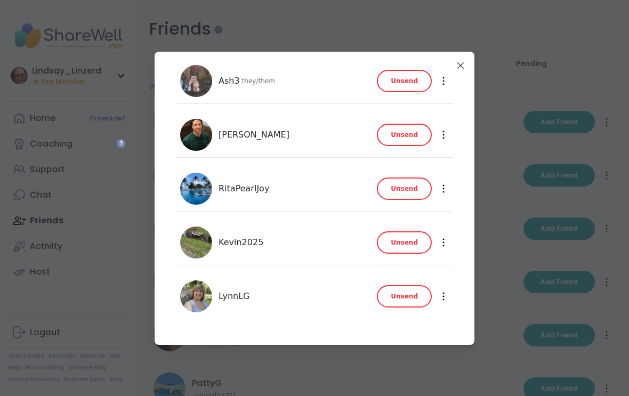
scroll to position [36, 0]
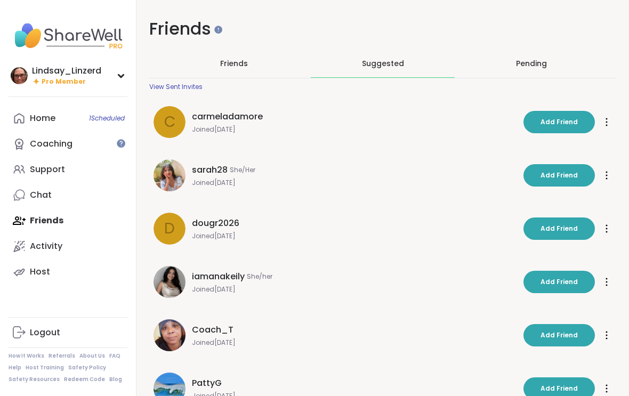
click at [208, 172] on span "sarah28" at bounding box center [210, 170] width 36 height 13
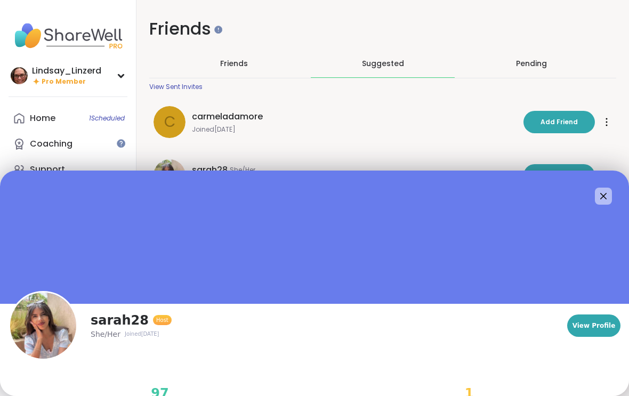
click at [208, 166] on span "sarah28" at bounding box center [210, 170] width 36 height 13
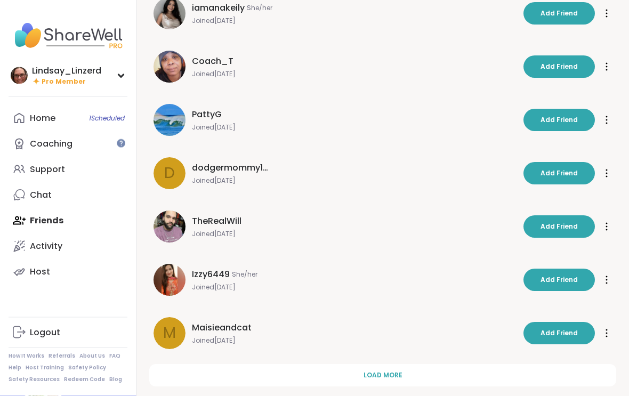
scroll to position [271, 0]
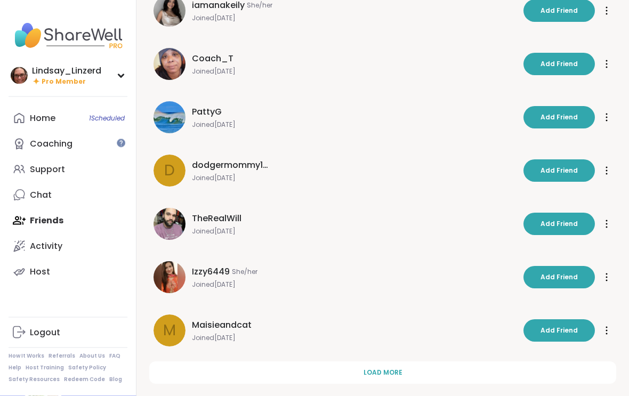
click at [422, 370] on button "Load more" at bounding box center [382, 373] width 467 height 22
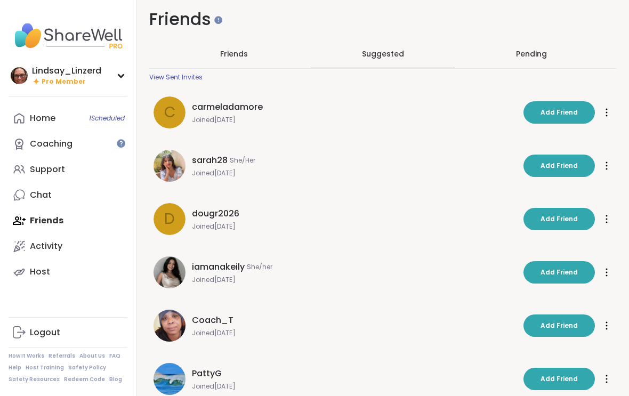
scroll to position [0, 0]
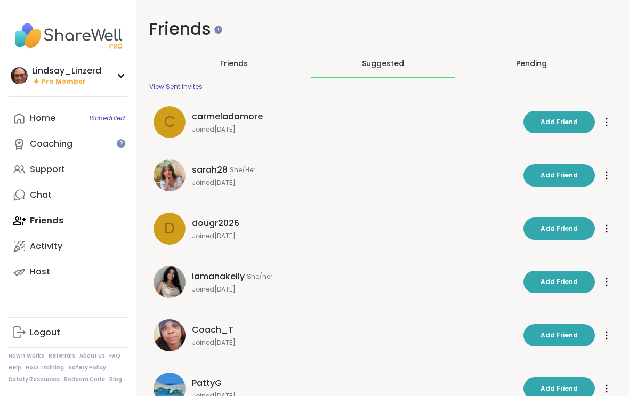
click at [58, 120] on link "Home 1 Scheduled" at bounding box center [68, 119] width 119 height 26
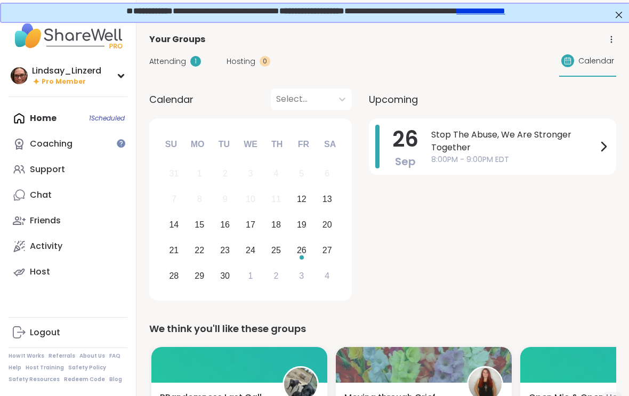
click at [179, 64] on span "Attending" at bounding box center [167, 61] width 37 height 11
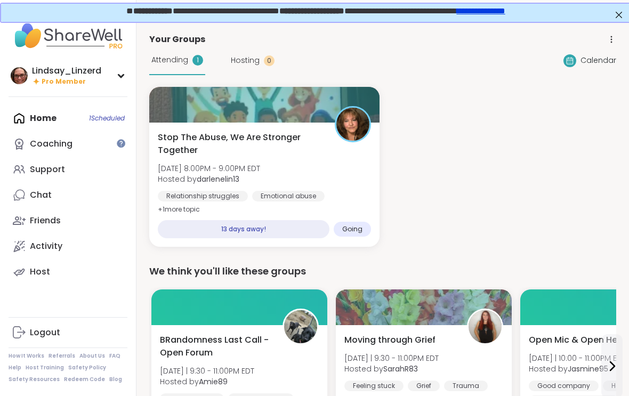
click at [289, 159] on div "Stop The Abuse, We Are Stronger Together Fri, Sep 26 | 8:00PM - 9:00PM EDT Host…" at bounding box center [264, 173] width 213 height 85
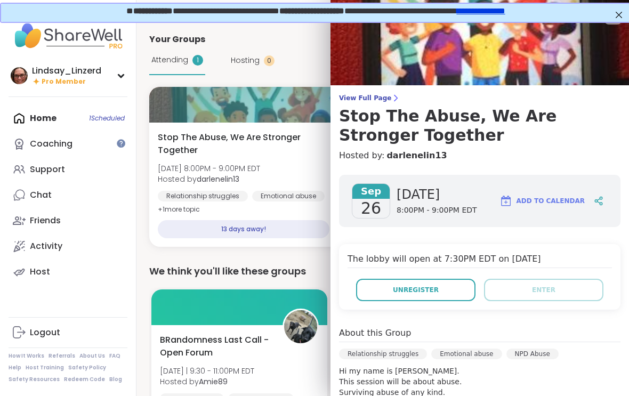
click at [299, 61] on div "Attending 1 Hosting 0 Calendar" at bounding box center [382, 60] width 467 height 29
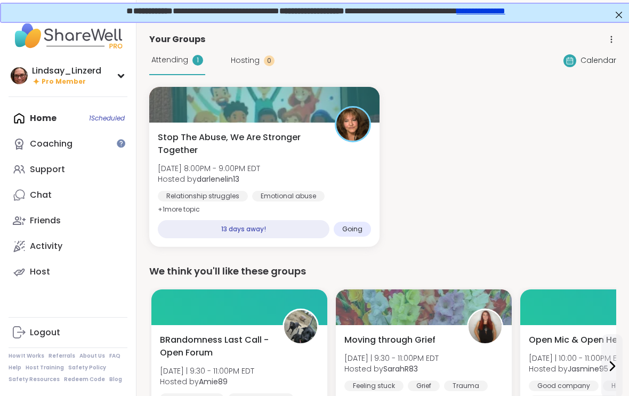
click at [77, 259] on link "Host" at bounding box center [68, 272] width 119 height 26
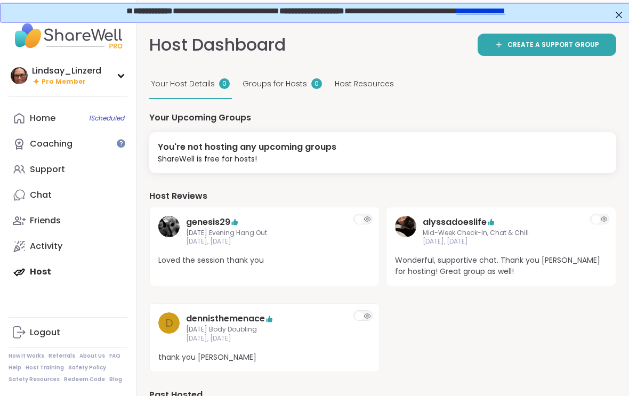
click at [75, 247] on link "Activity" at bounding box center [68, 246] width 119 height 26
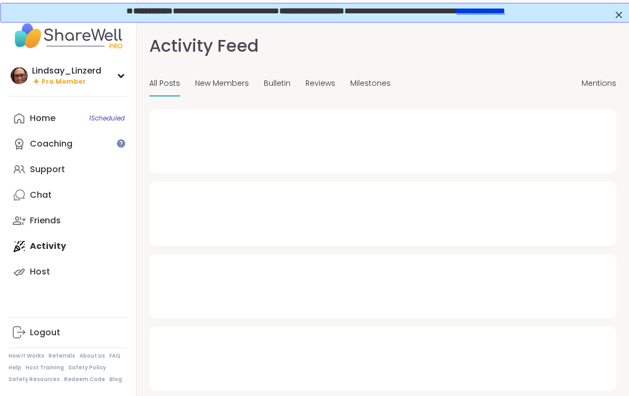
type textarea "*"
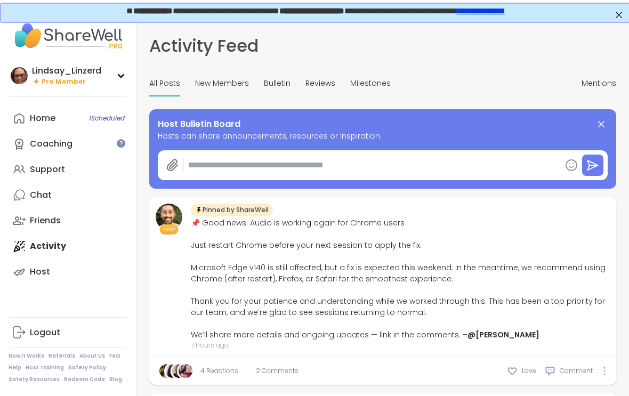
click at [228, 84] on span "New Members" at bounding box center [222, 83] width 54 height 11
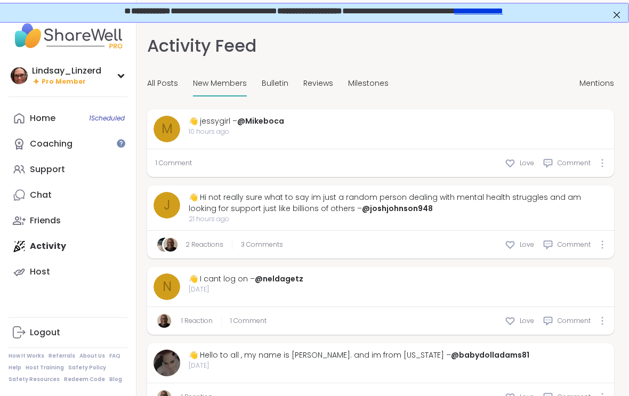
click at [84, 221] on link "Friends" at bounding box center [68, 221] width 119 height 26
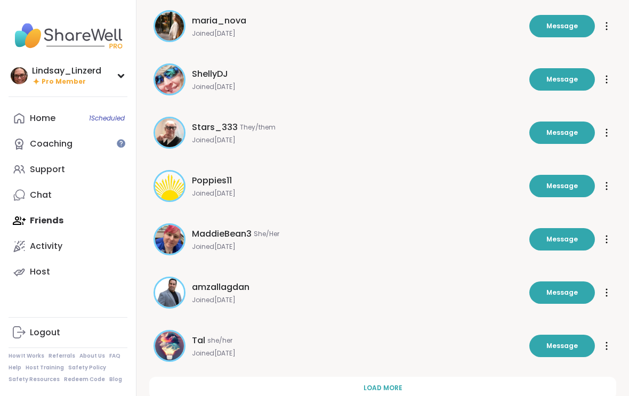
scroll to position [271, 0]
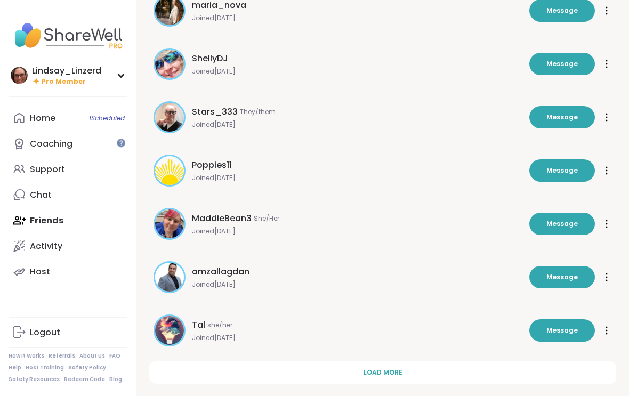
click at [434, 375] on button "Load more" at bounding box center [382, 373] width 467 height 22
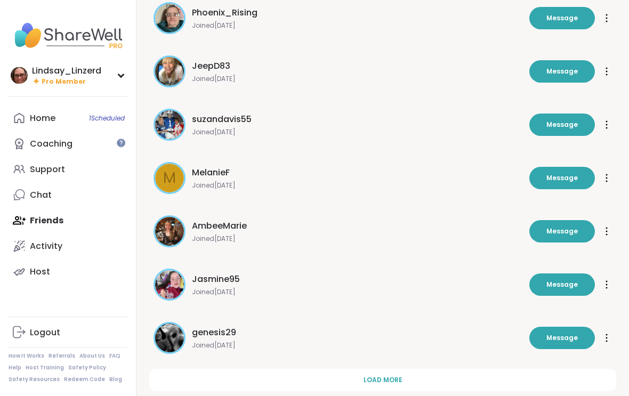
click at [447, 370] on button "Load more" at bounding box center [382, 380] width 467 height 22
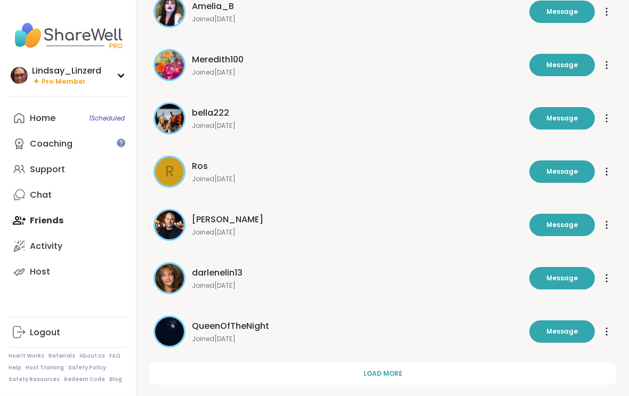
scroll to position [1337, 0]
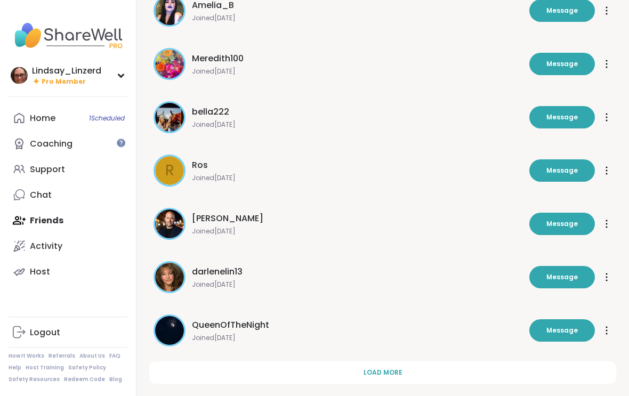
click at [213, 281] on span "Joined Sep 2024" at bounding box center [357, 285] width 331 height 9
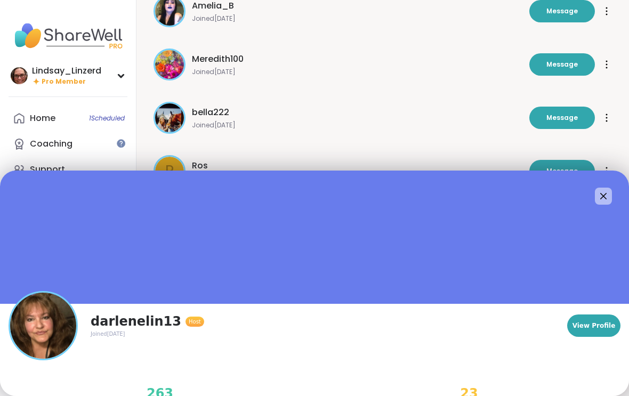
click at [177, 282] on img at bounding box center [314, 237] width 629 height 133
click at [574, 328] on span "View Profile" at bounding box center [593, 326] width 43 height 10
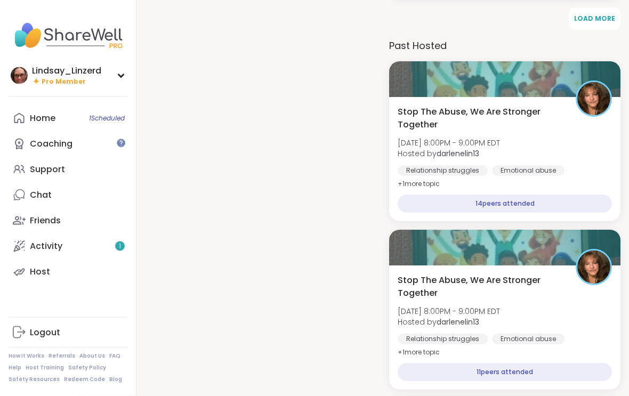
scroll to position [2791, 0]
click at [503, 113] on span "Stop The Abuse, We Are Stronger Together" at bounding box center [481, 119] width 166 height 26
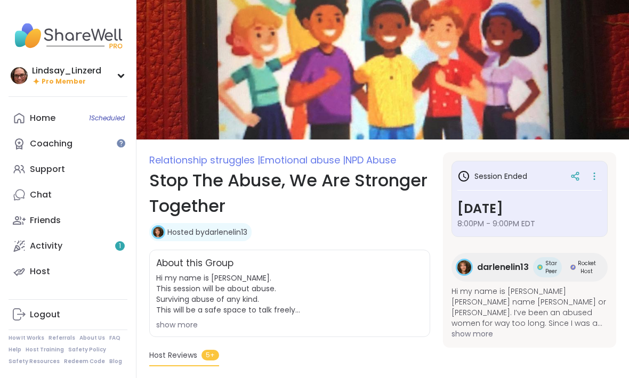
click at [216, 199] on h1 "Stop The Abuse, We Are Stronger Together" at bounding box center [289, 193] width 281 height 51
click at [234, 187] on h1 "Stop The Abuse, We Are Stronger Together" at bounding box center [289, 193] width 281 height 51
click at [273, 182] on h1 "Stop The Abuse, We Are Stronger Together" at bounding box center [289, 193] width 281 height 51
click at [304, 179] on h1 "Stop The Abuse, We Are Stronger Together" at bounding box center [289, 193] width 281 height 51
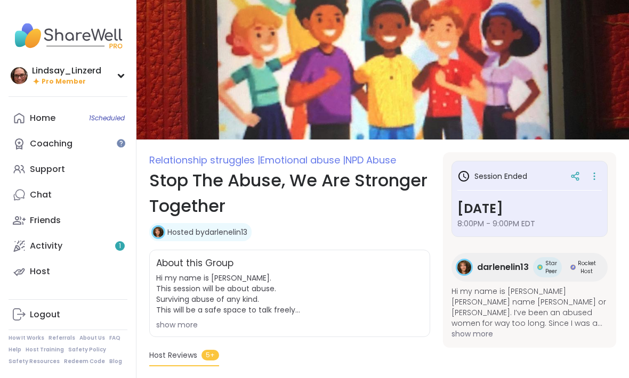
click at [321, 182] on h1 "Stop The Abuse, We Are Stronger Together" at bounding box center [289, 193] width 281 height 51
click at [291, 188] on h1 "Stop The Abuse, We Are Stronger Together" at bounding box center [289, 193] width 281 height 51
click at [67, 221] on link "Friends" at bounding box center [68, 221] width 119 height 26
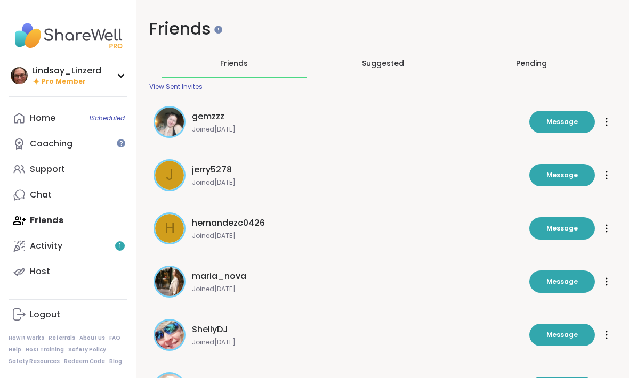
click at [205, 30] on h1 "Friends" at bounding box center [382, 29] width 467 height 24
click at [45, 251] on div "Activity 1" at bounding box center [46, 246] width 33 height 12
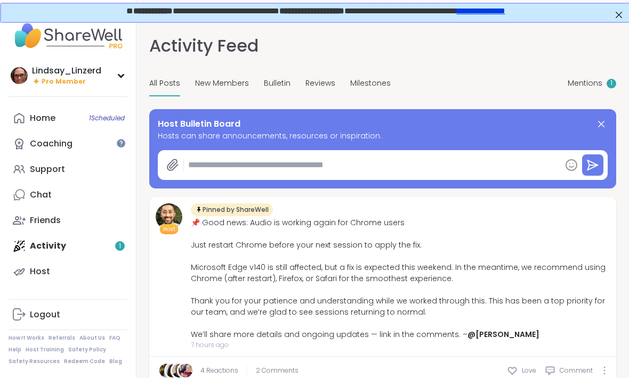
click at [588, 85] on span "Mentions" at bounding box center [585, 83] width 35 height 11
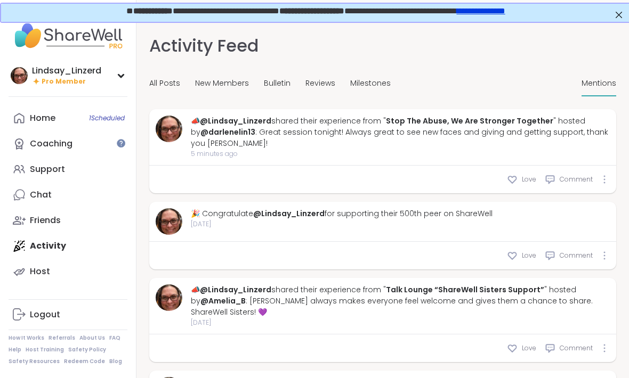
click at [519, 256] on div "Love" at bounding box center [521, 256] width 29 height 11
click at [607, 10] on div "**********" at bounding box center [315, 9] width 608 height 9
click at [608, 18] on div "**********" at bounding box center [314, 11] width 629 height 19
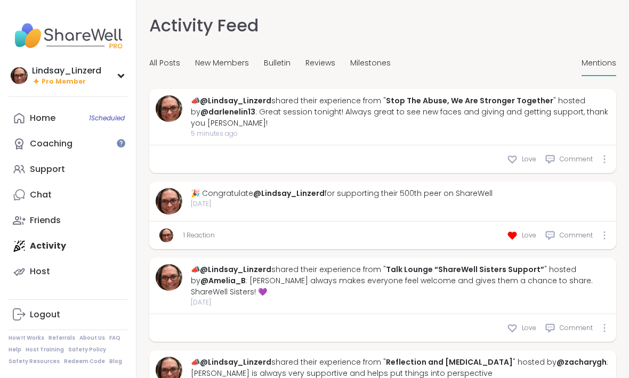
click at [73, 120] on link "Home 1 Scheduled" at bounding box center [68, 119] width 119 height 26
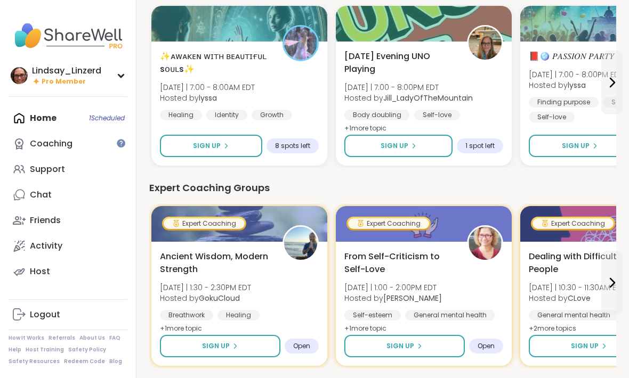
scroll to position [540, 0]
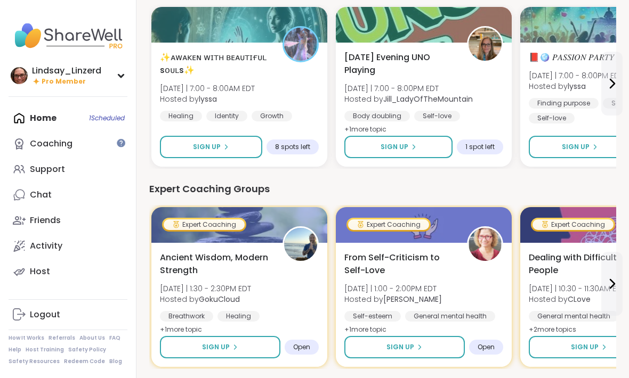
click at [83, 184] on link "Chat" at bounding box center [68, 195] width 119 height 26
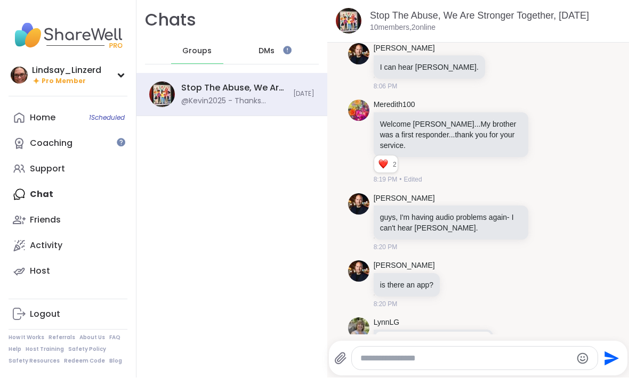
scroll to position [241, 0]
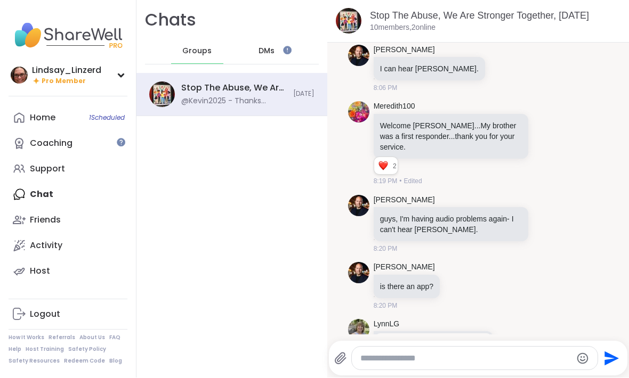
click at [359, 263] on img at bounding box center [358, 273] width 21 height 21
click at [361, 263] on img at bounding box center [358, 273] width 21 height 21
click at [365, 263] on img at bounding box center [358, 273] width 21 height 21
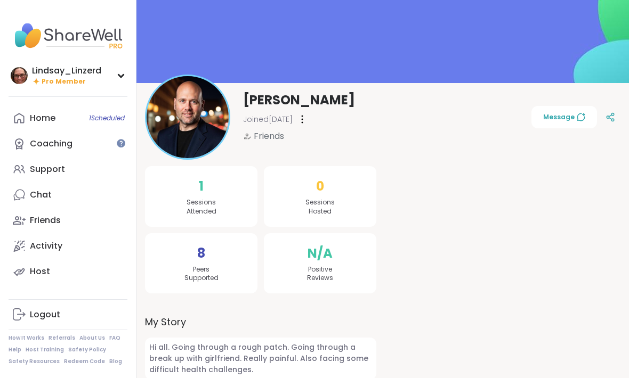
scroll to position [49, 0]
